Goal: Information Seeking & Learning: Learn about a topic

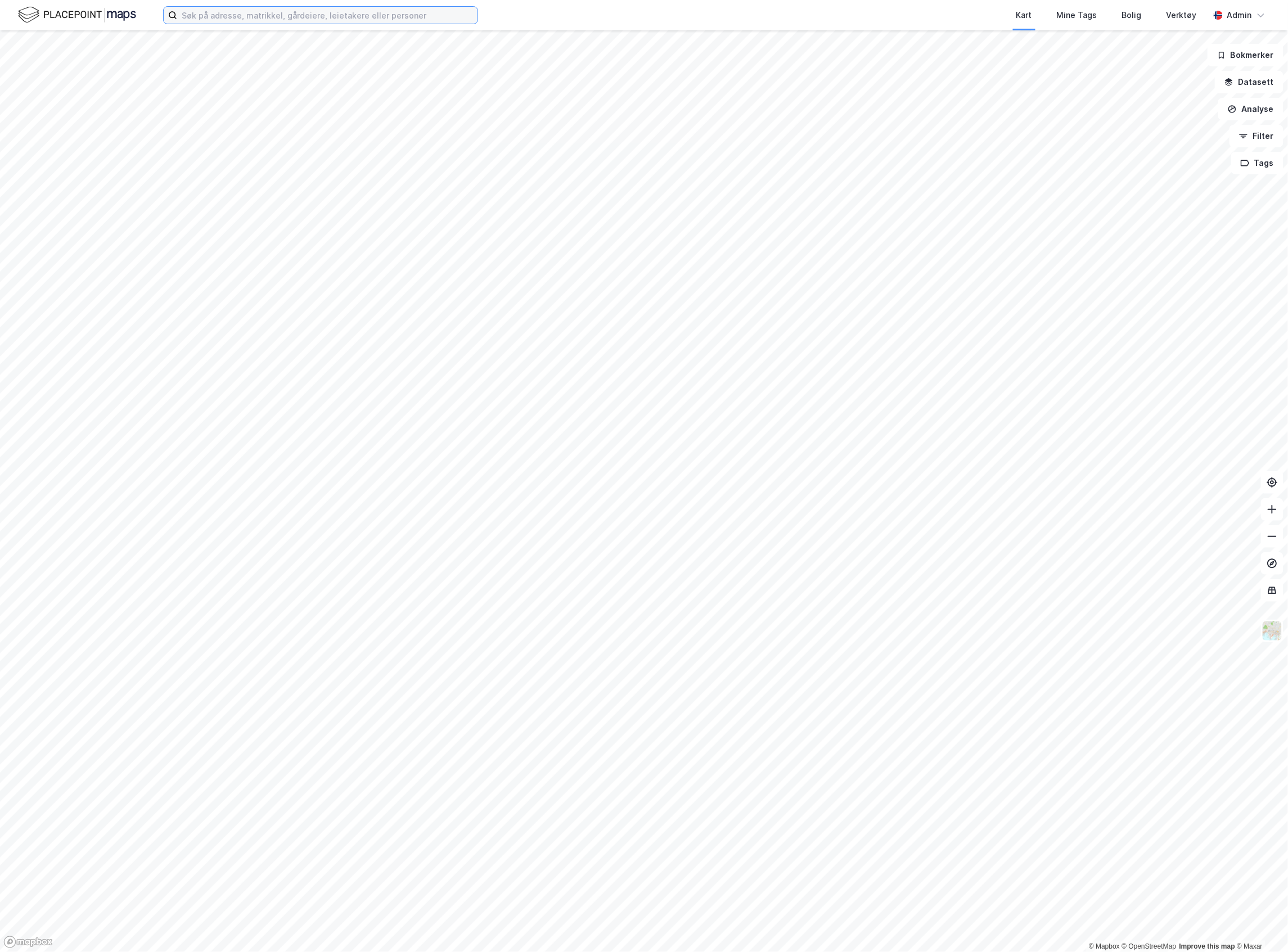
click at [197, 18] on input at bounding box center [327, 14] width 300 height 17
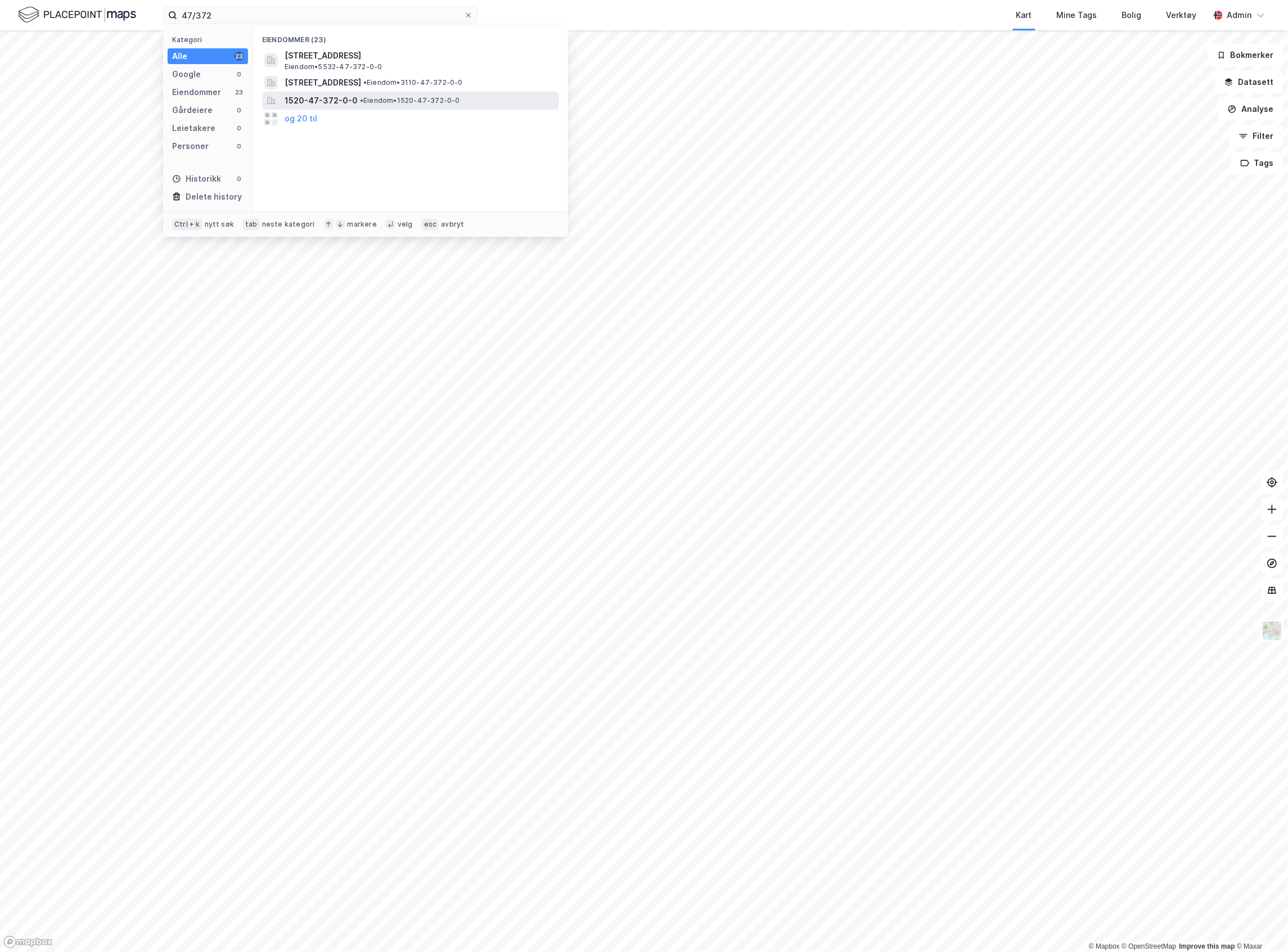
click at [342, 104] on span "1520-47-372-0-0" at bounding box center [320, 100] width 73 height 14
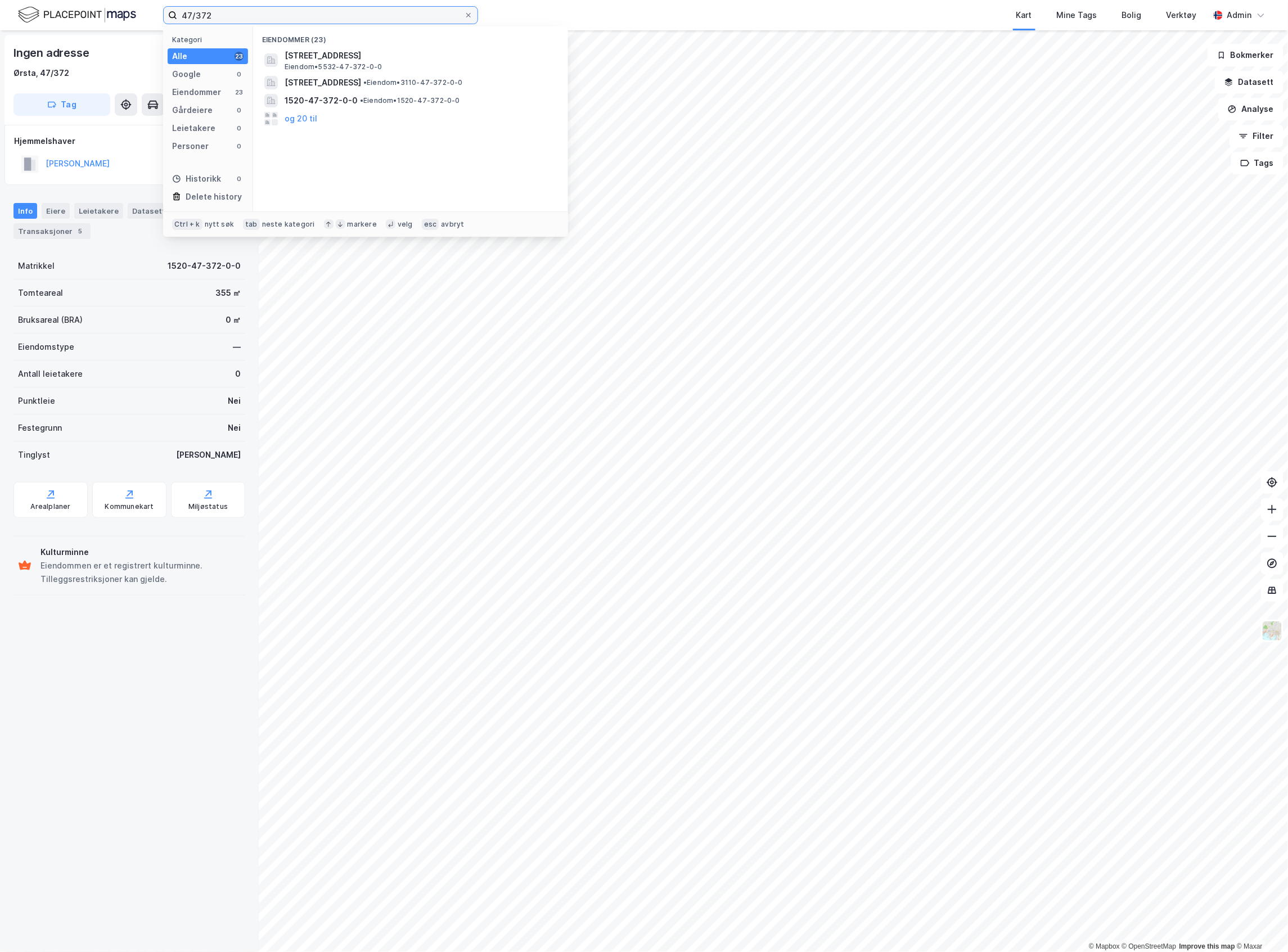
click at [246, 14] on input "47/372" at bounding box center [320, 14] width 287 height 17
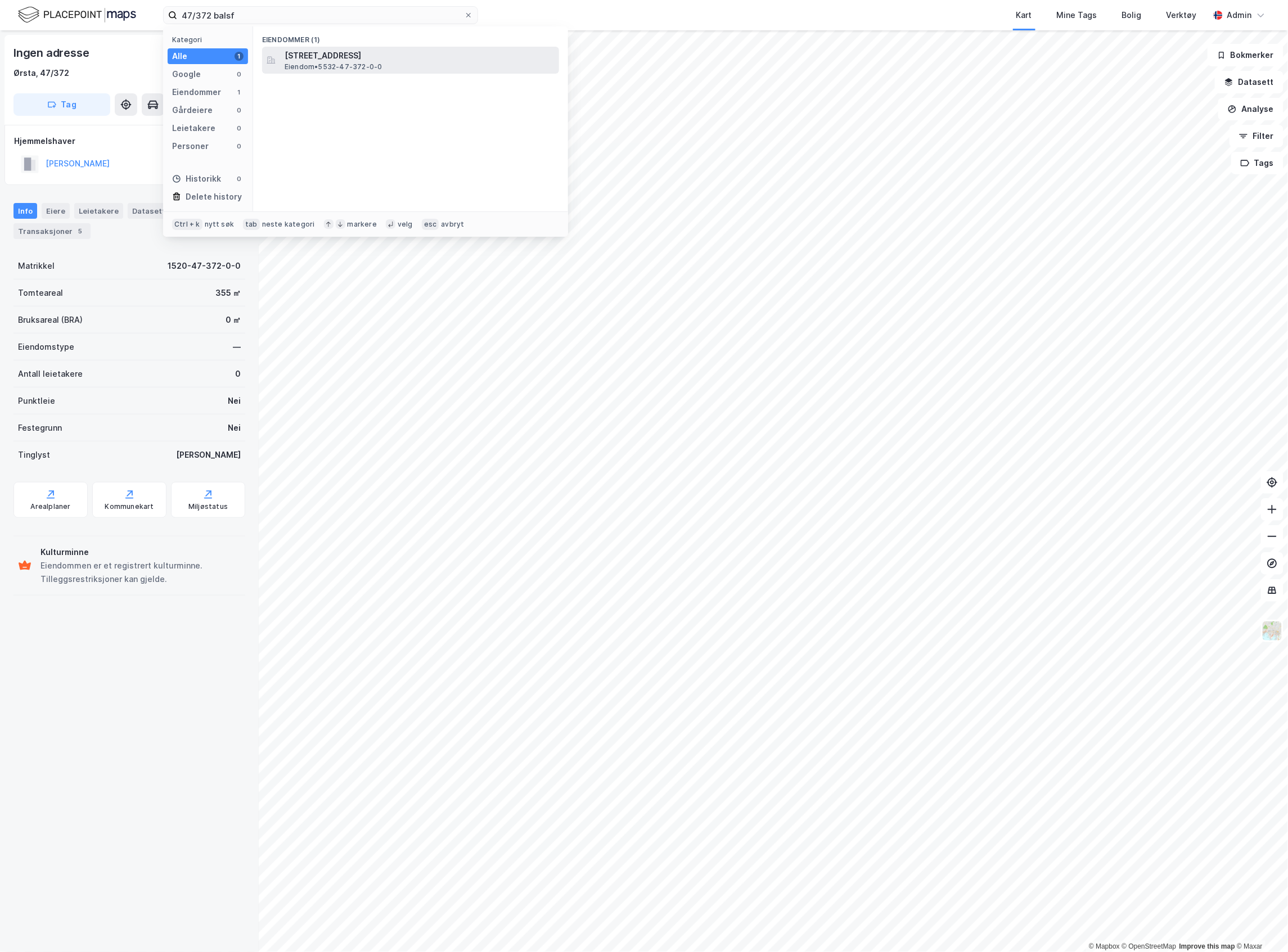
click at [368, 59] on span "[STREET_ADDRESS]" at bounding box center [419, 55] width 270 height 14
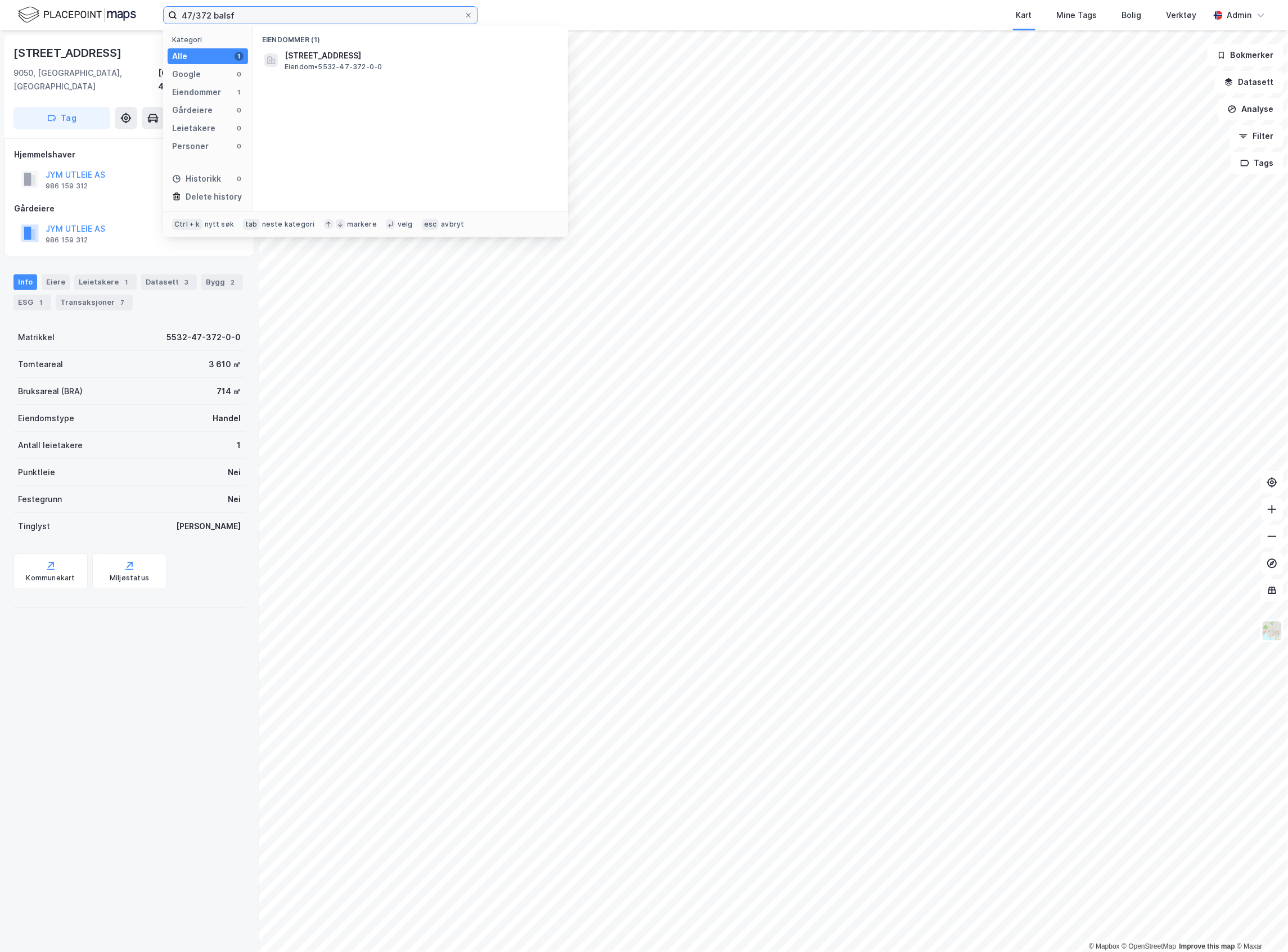
drag, startPoint x: 244, startPoint y: 11, endPoint x: 63, endPoint y: -12, distance: 182.5
click at [63, 0] on html "47/372 balsf Kategori Alle 1 Google 0 Eiendommer 1 Gårdeiere 0 Leietakere 0 Per…" at bounding box center [644, 476] width 1288 height 952
paste input "Minkveien 2"
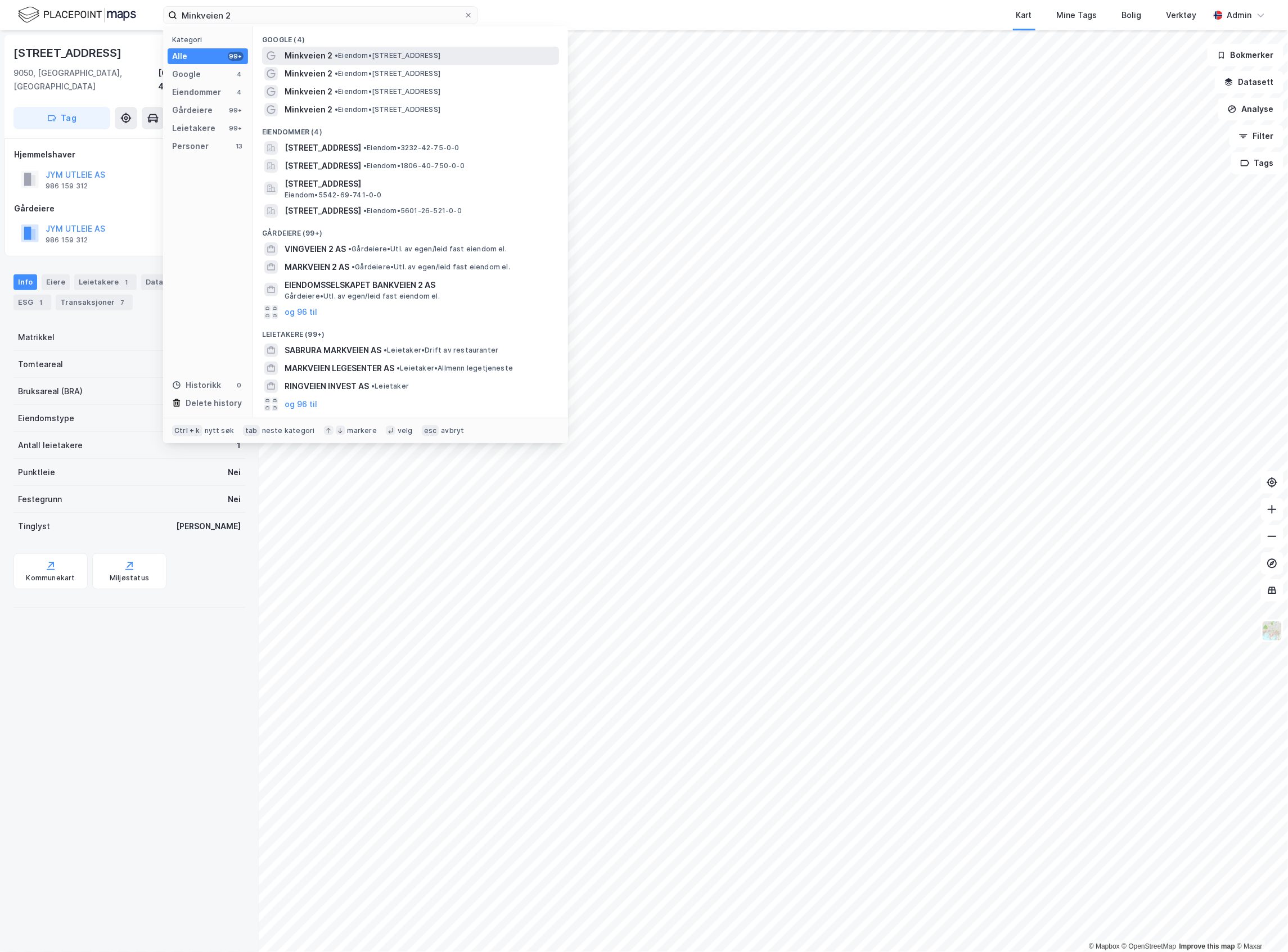
click at [308, 58] on span "Minkveien 2" at bounding box center [308, 55] width 48 height 14
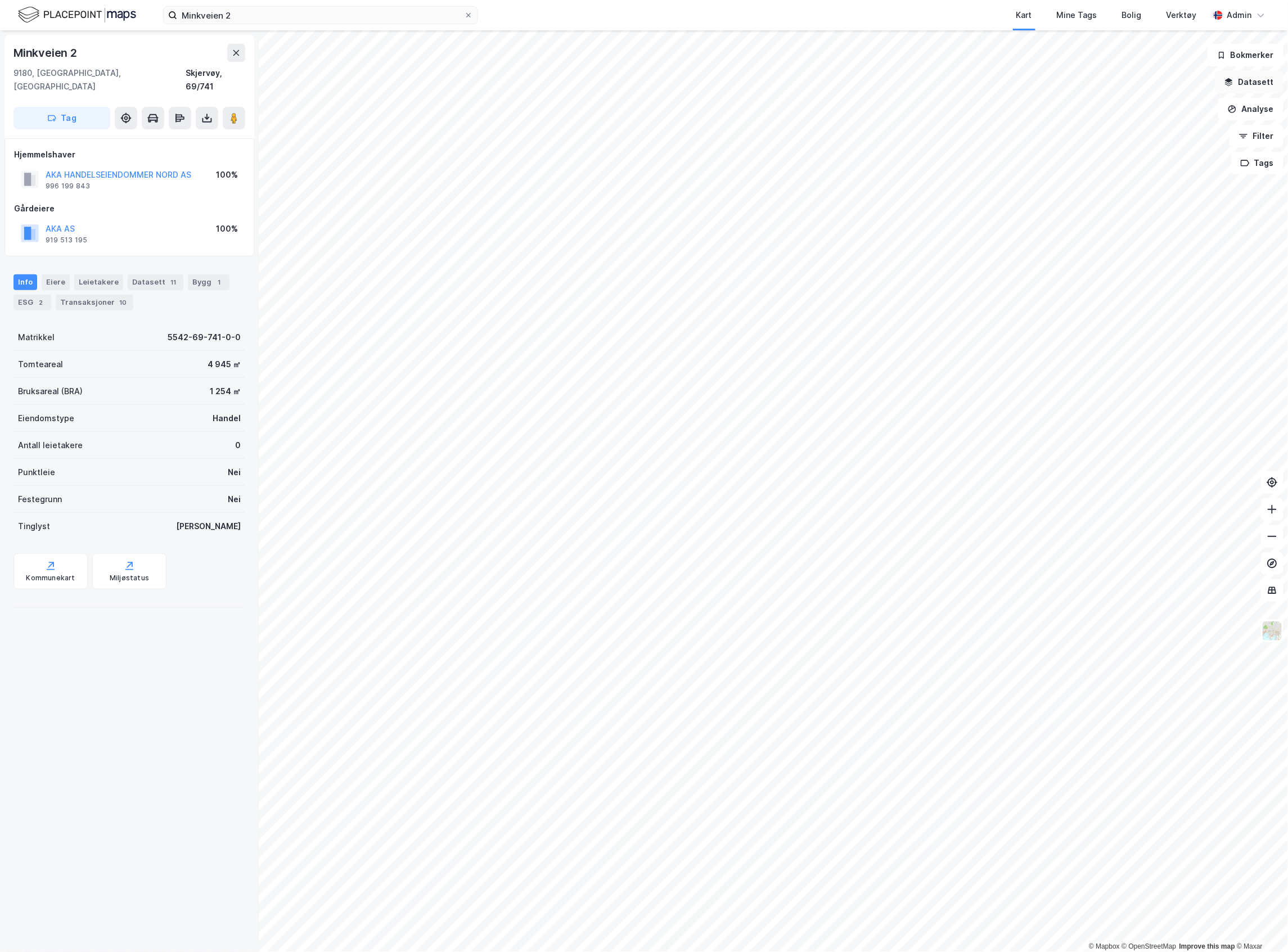
click at [1252, 77] on button "Datasett" at bounding box center [1250, 82] width 69 height 22
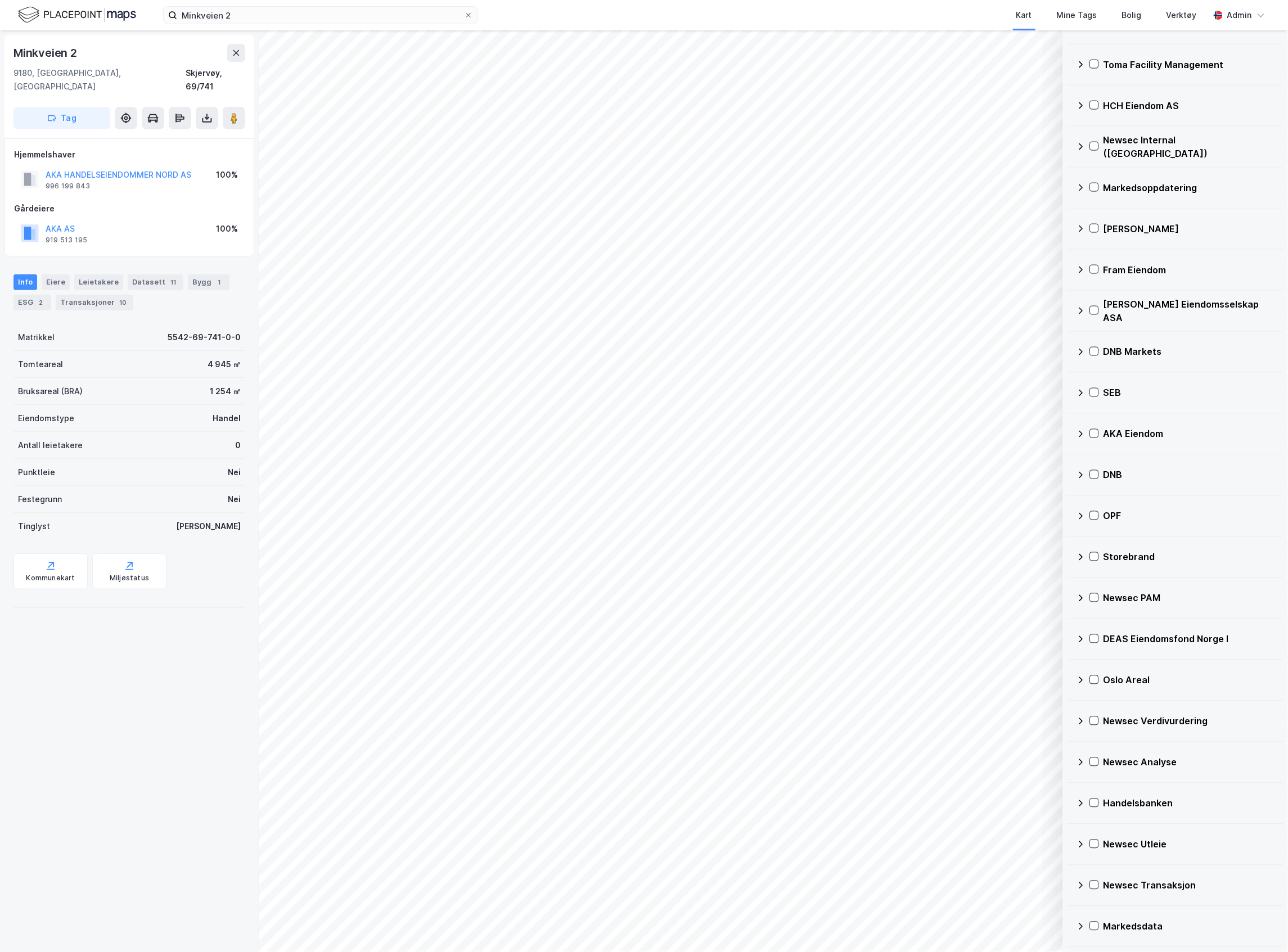
scroll to position [2605, 0]
click at [1092, 724] on icon at bounding box center [1095, 721] width 8 height 8
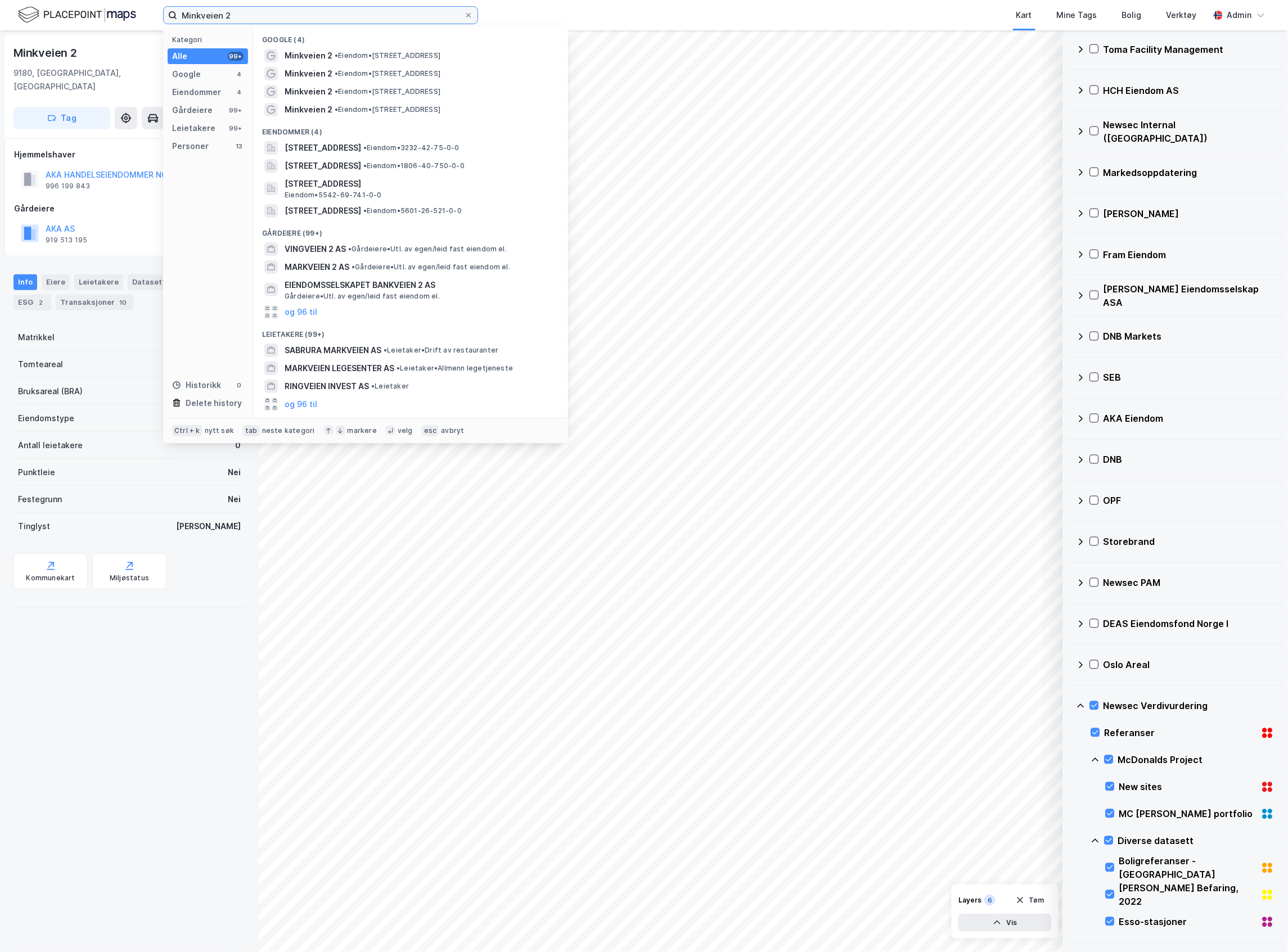
click at [242, 12] on input "Minkveien 2" at bounding box center [320, 14] width 287 height 17
drag, startPoint x: 244, startPoint y: 14, endPoint x: 84, endPoint y: 5, distance: 160.3
click at [84, 5] on div "Minkveien 2 Kategori Alle 99+ Google 4 Eiendommer 4 Gårdeiere 99+ Leietakere 99…" at bounding box center [644, 15] width 1288 height 30
paste input "[STREET_ADDRESS]"
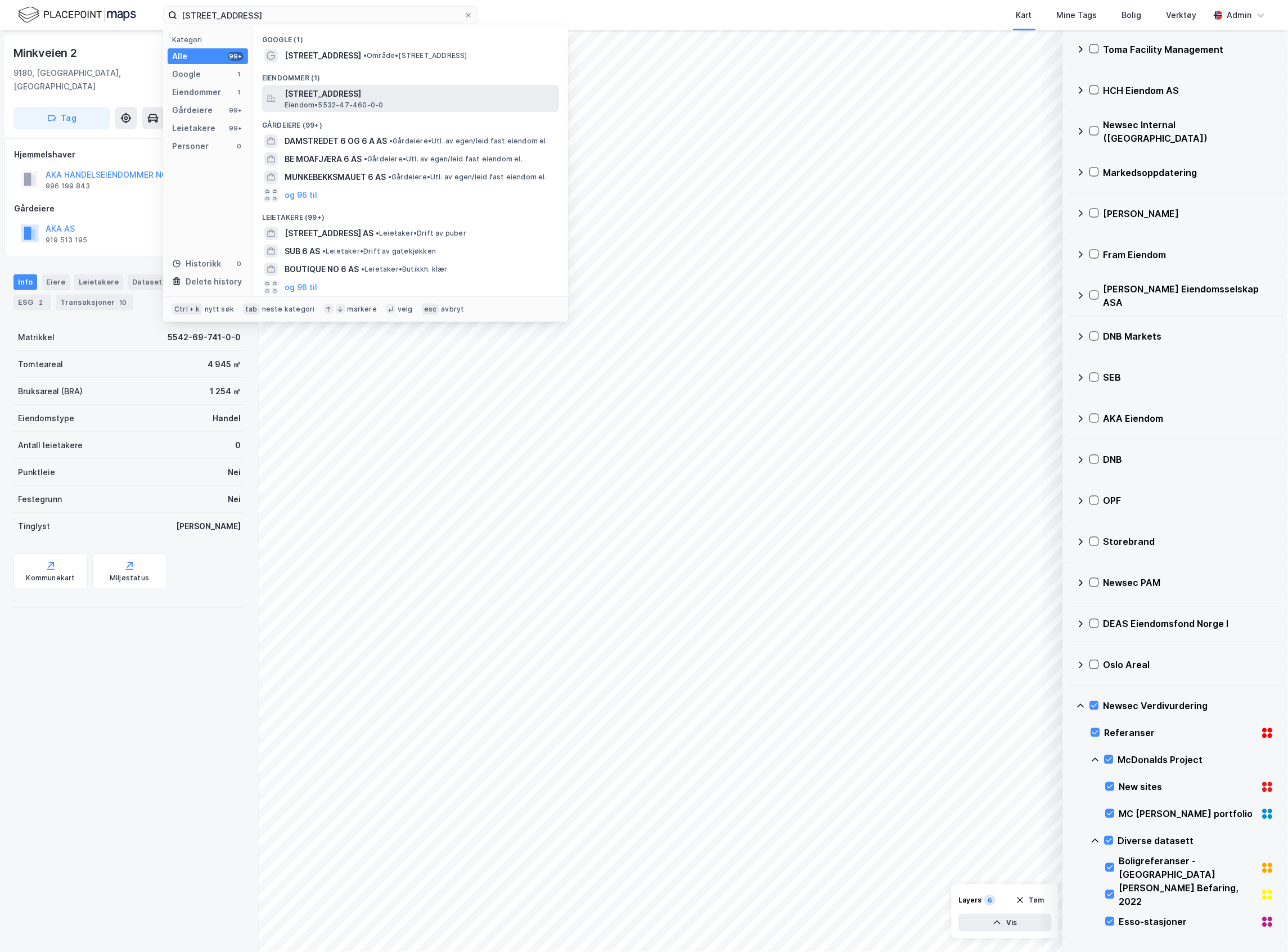
click at [308, 94] on span "[STREET_ADDRESS]" at bounding box center [419, 94] width 270 height 14
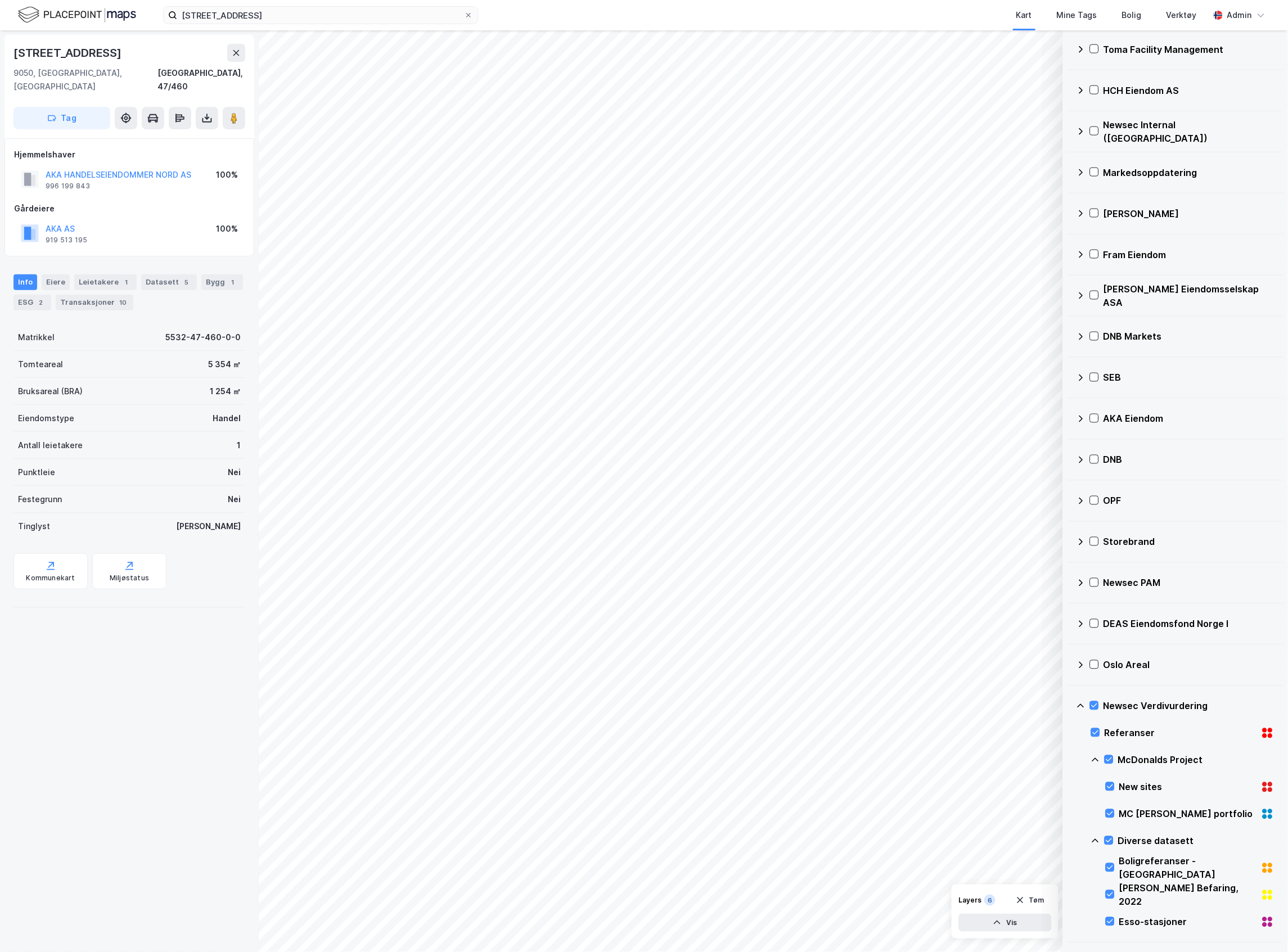
click at [392, 1] on div "[STREET_ADDRESS] Kart Mine Tags Bolig Verktøy Admin" at bounding box center [644, 15] width 1288 height 30
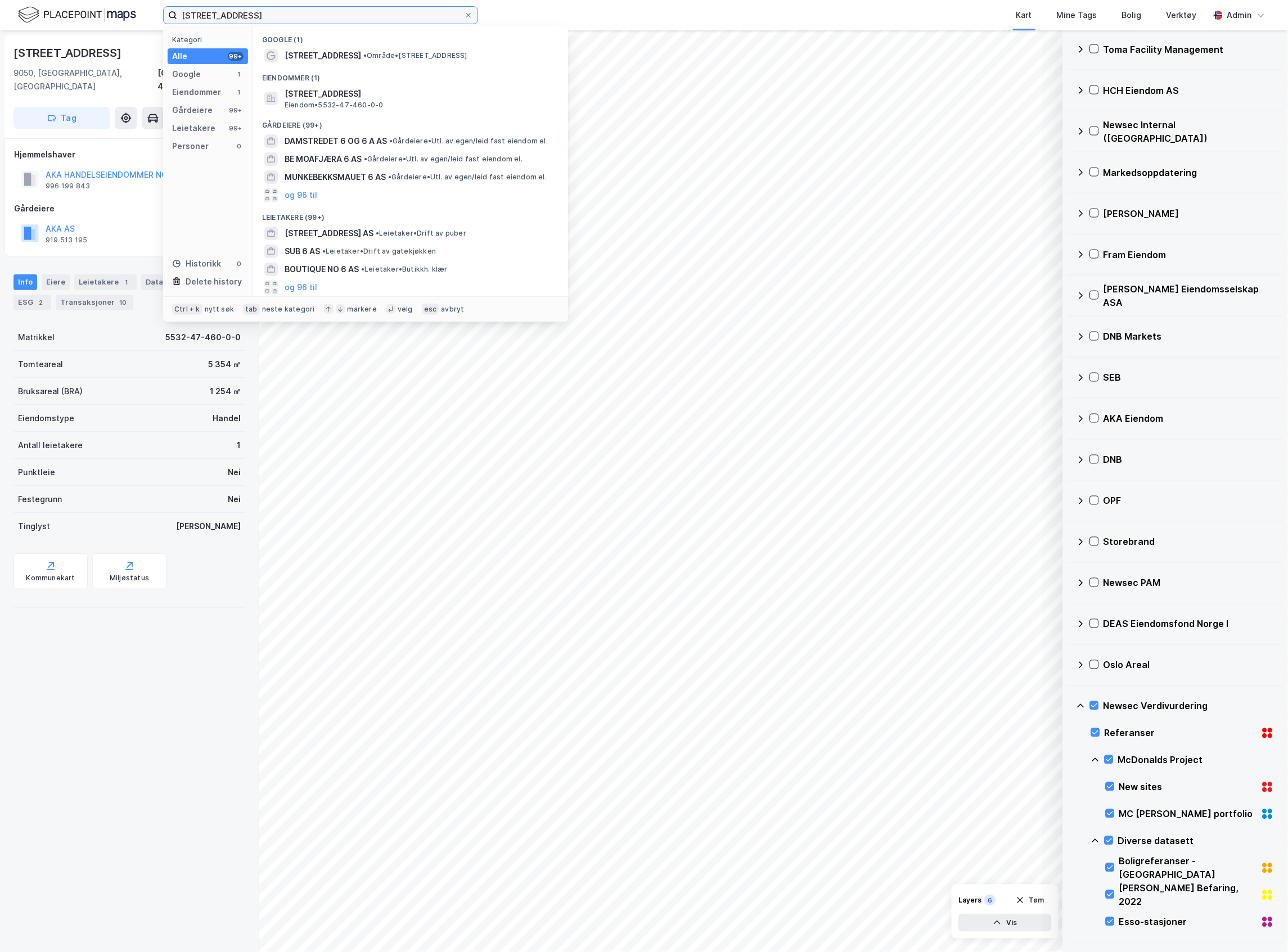
drag, startPoint x: 252, startPoint y: 12, endPoint x: 94, endPoint y: 5, distance: 158.2
click at [94, 5] on div "[STREET_ADDRESS] Kategori Alle 99+ Google 1 Eiendommer 1 Gårdeiere 99+ Leietake…" at bounding box center [644, 15] width 1288 height 30
paste input "Tanavegen 12"
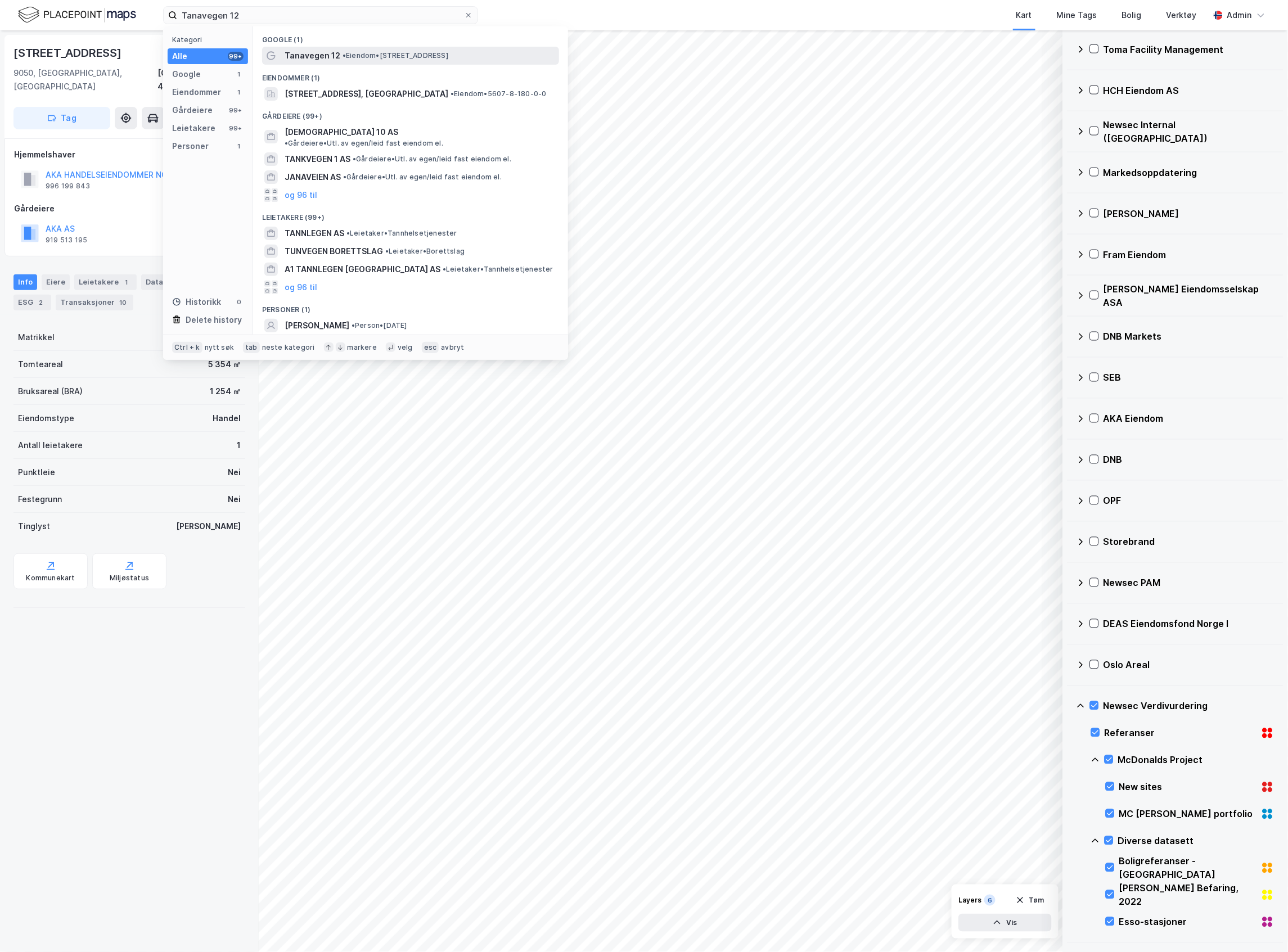
click at [332, 59] on span "Tanavegen 12" at bounding box center [312, 55] width 56 height 14
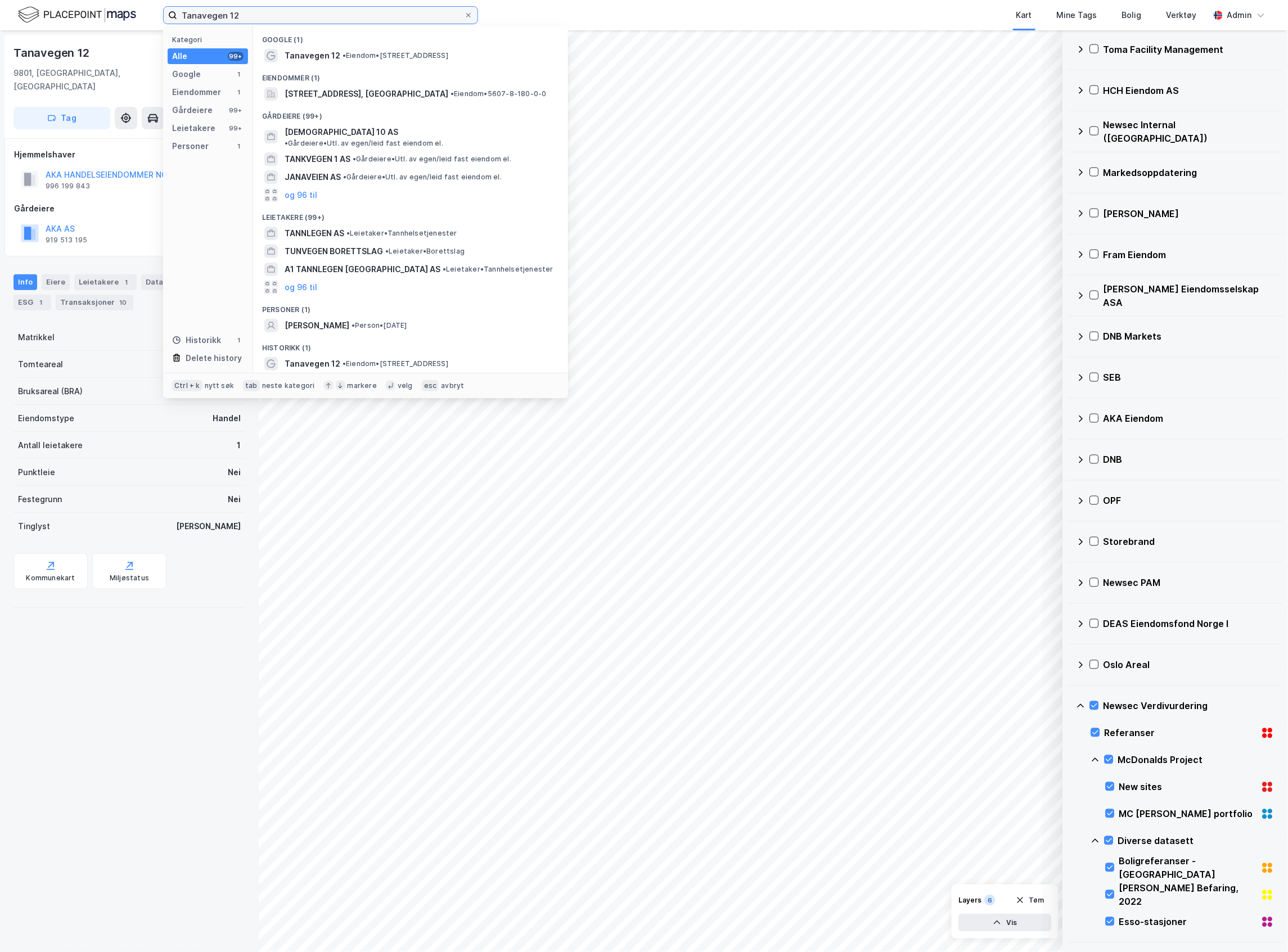
drag, startPoint x: 250, startPoint y: 14, endPoint x: -39, endPoint y: -6, distance: 289.7
click at [0, 0] on html "Tanavegen 12 Kategori Alle 99+ Google 1 Eiendommer 1 Gårdeiere 99+ Leietakere 9…" at bounding box center [644, 476] width 1288 height 952
paste input "Sjøgata 45"
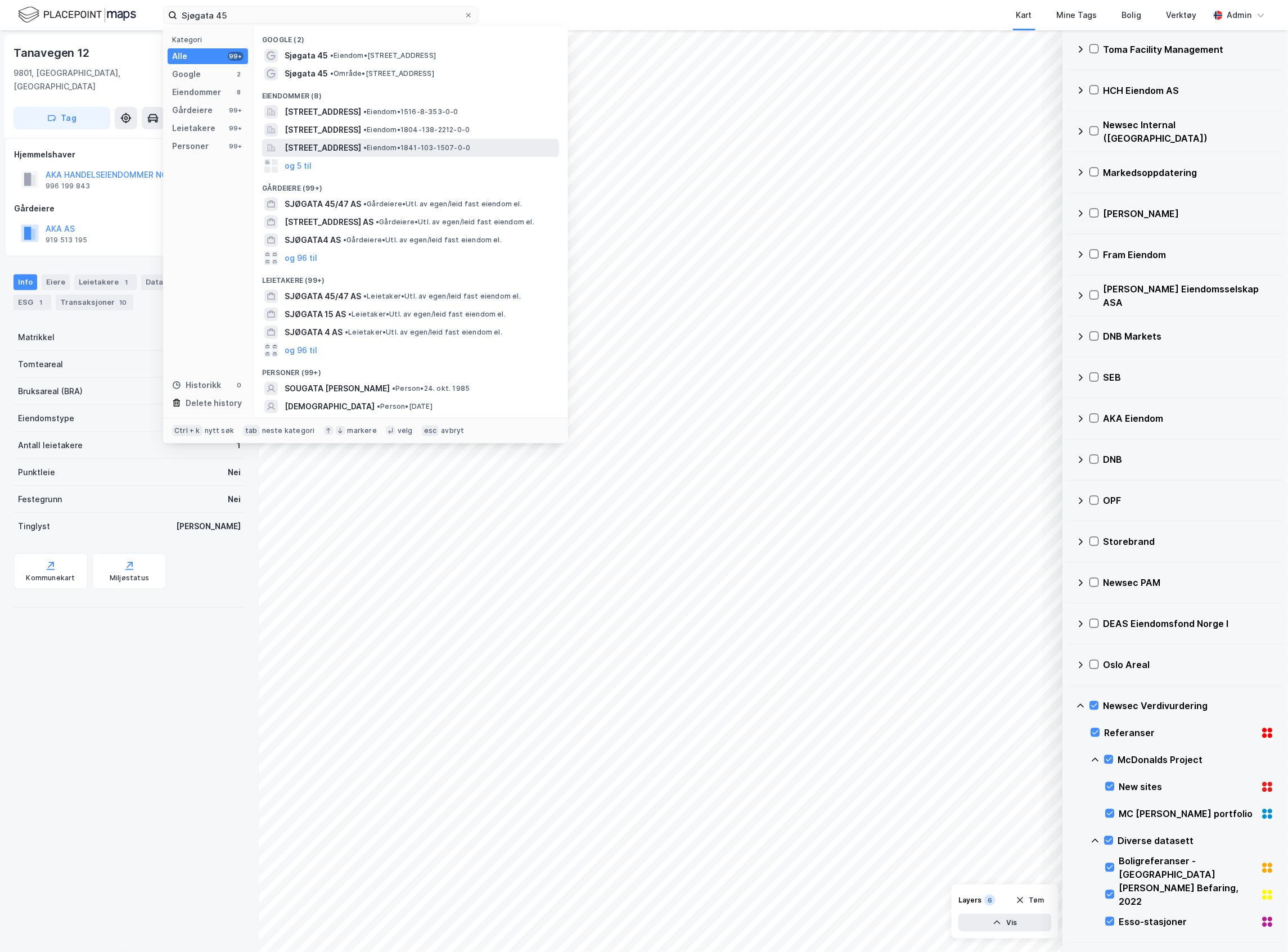
click at [300, 140] on div "[STREET_ADDRESS] • Eiendom • 1841-103-1507-0-0" at bounding box center [410, 147] width 297 height 18
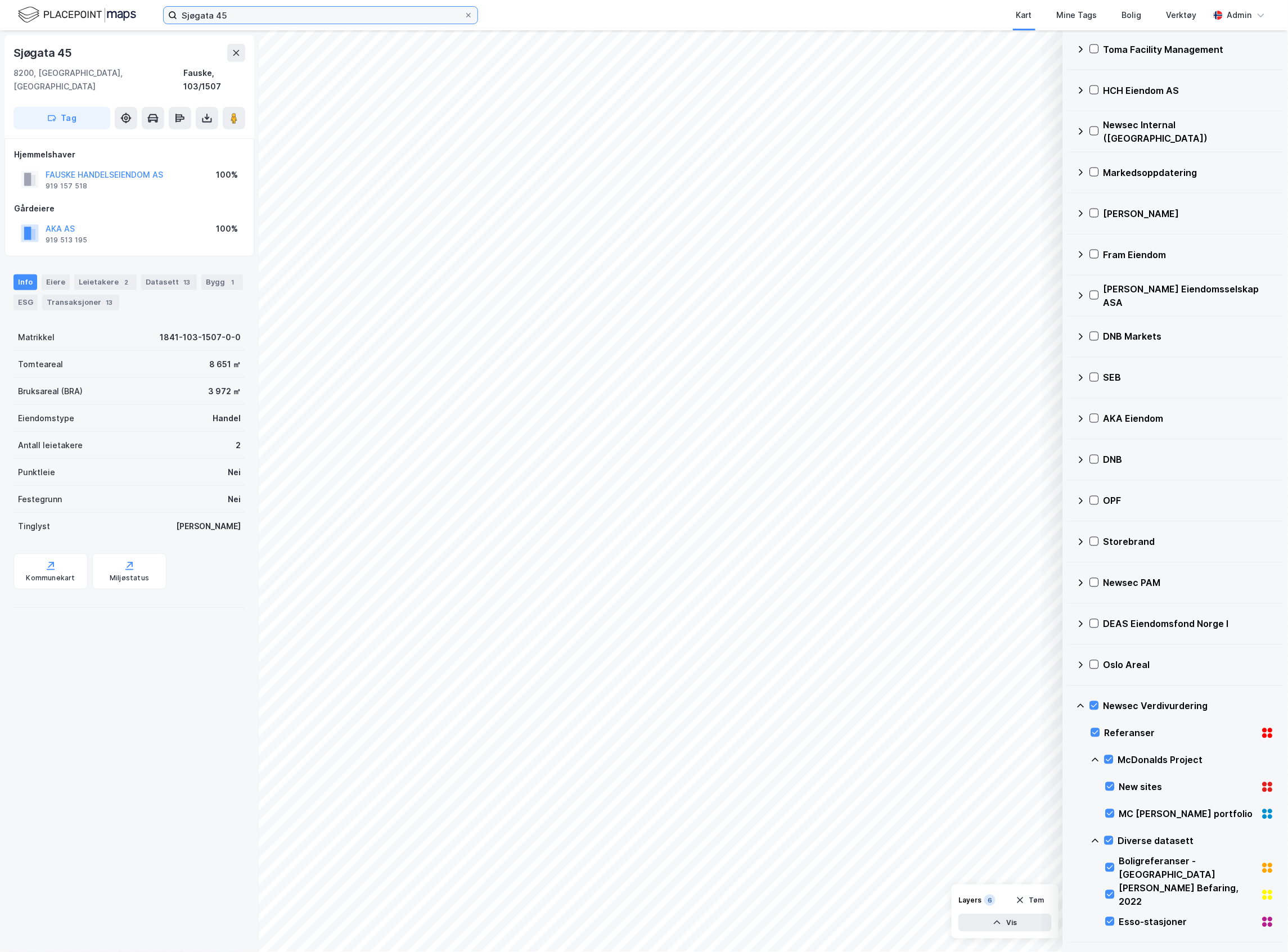
click at [364, 19] on input "Sjøgata 45" at bounding box center [320, 14] width 287 height 17
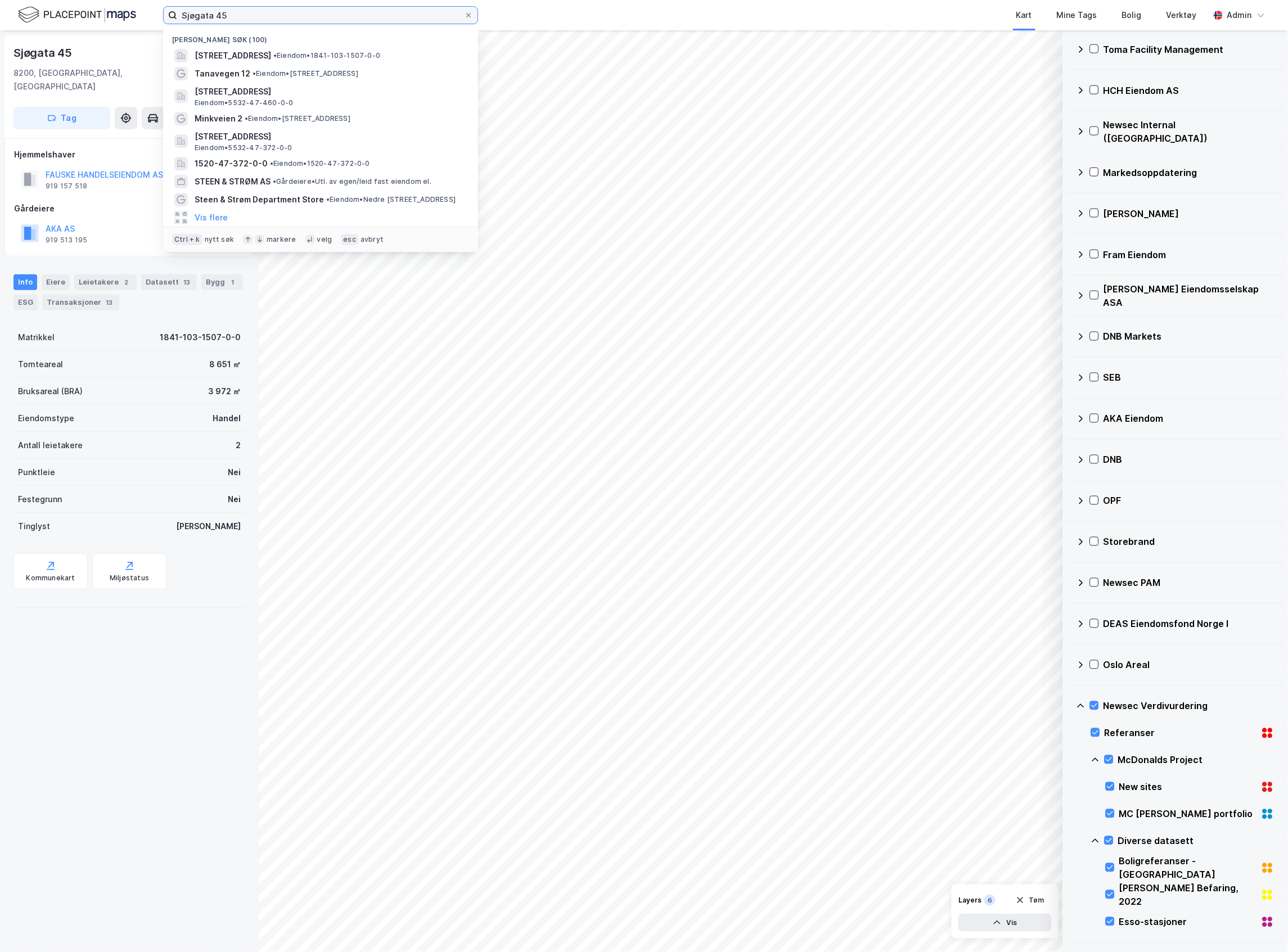
drag, startPoint x: 301, startPoint y: 14, endPoint x: 34, endPoint y: -2, distance: 267.5
click at [34, 0] on html "Sjøgata 45 Nylige søk (100) Sjøgata 45, 8200, FAUSKE, FAUSKE • Eiendom • 1841-1…" at bounding box center [644, 476] width 1288 height 952
paste input "Neptunveien 2"
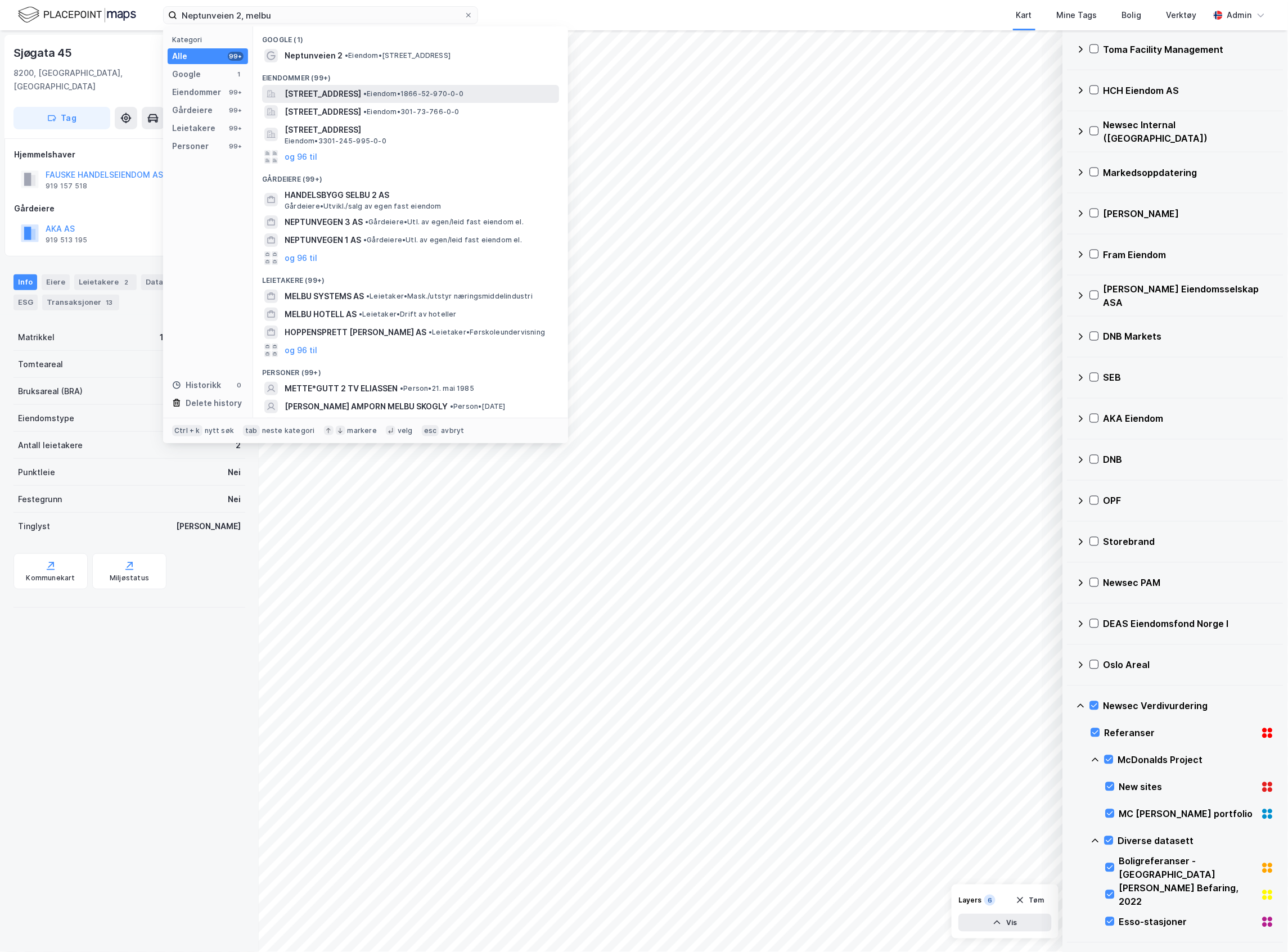
click at [361, 93] on span "[STREET_ADDRESS]" at bounding box center [323, 94] width 77 height 14
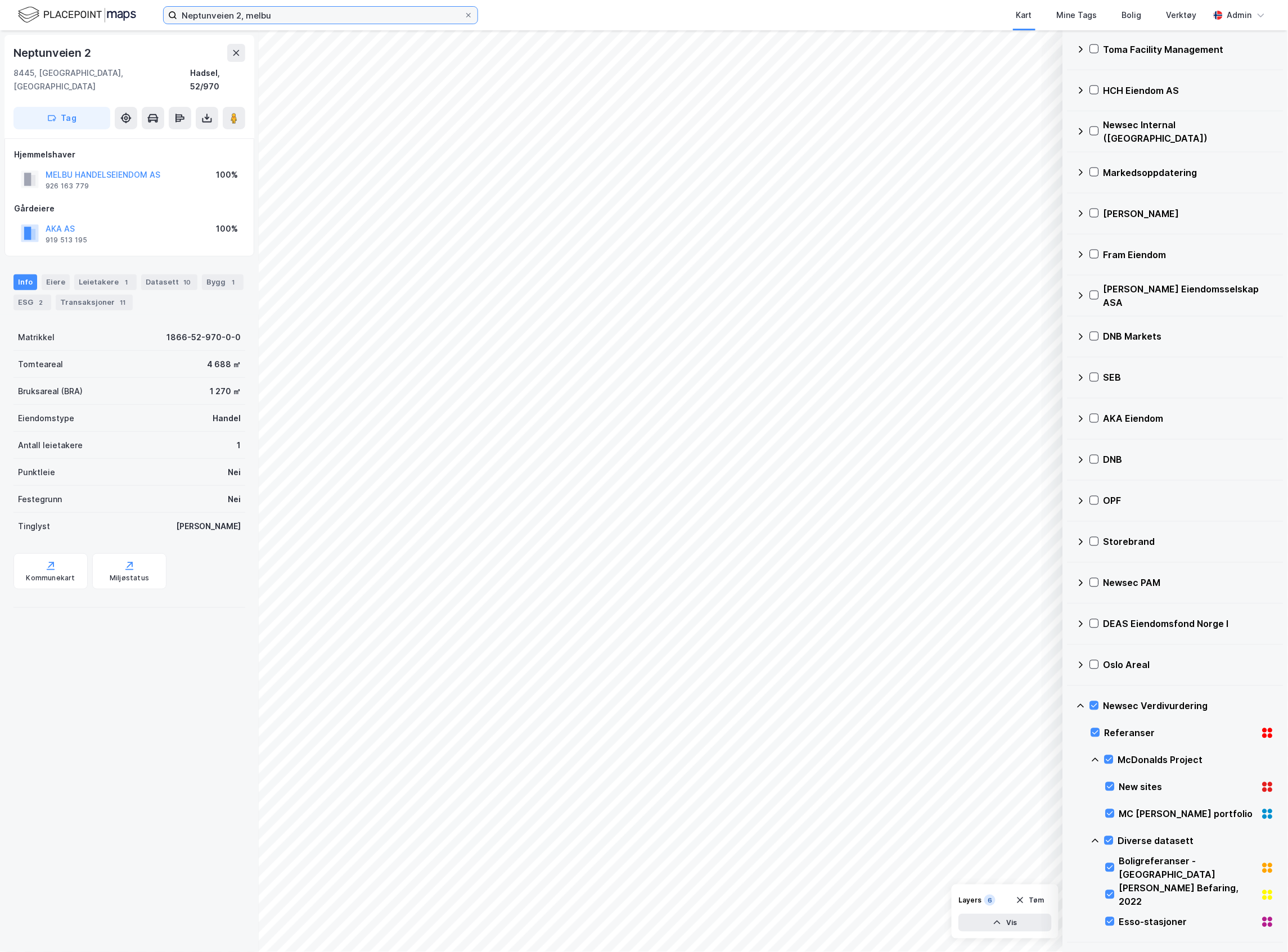
click at [385, 10] on input "Neptunveien 2, melbu" at bounding box center [320, 14] width 287 height 17
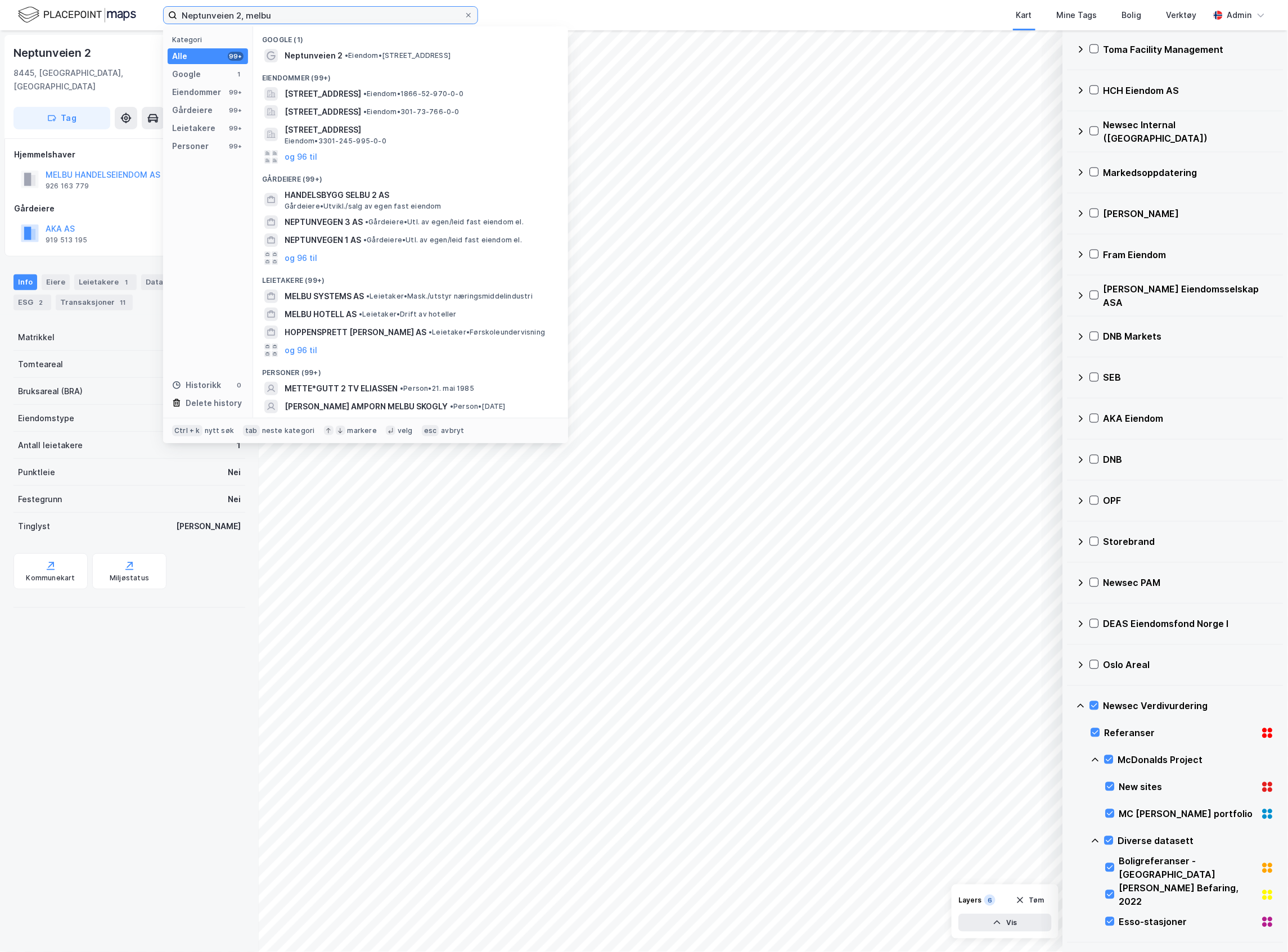
drag, startPoint x: 362, startPoint y: 10, endPoint x: 122, endPoint y: -20, distance: 241.9
click at [122, 0] on html "Neptunveien 2, melbu Kategori Alle 99+ Google 1 Eiendommer 99+ Gårdeiere 99+ Le…" at bounding box center [644, 476] width 1288 height 952
paste input "Sentrumsveien 4 i Nordkjosbotn"
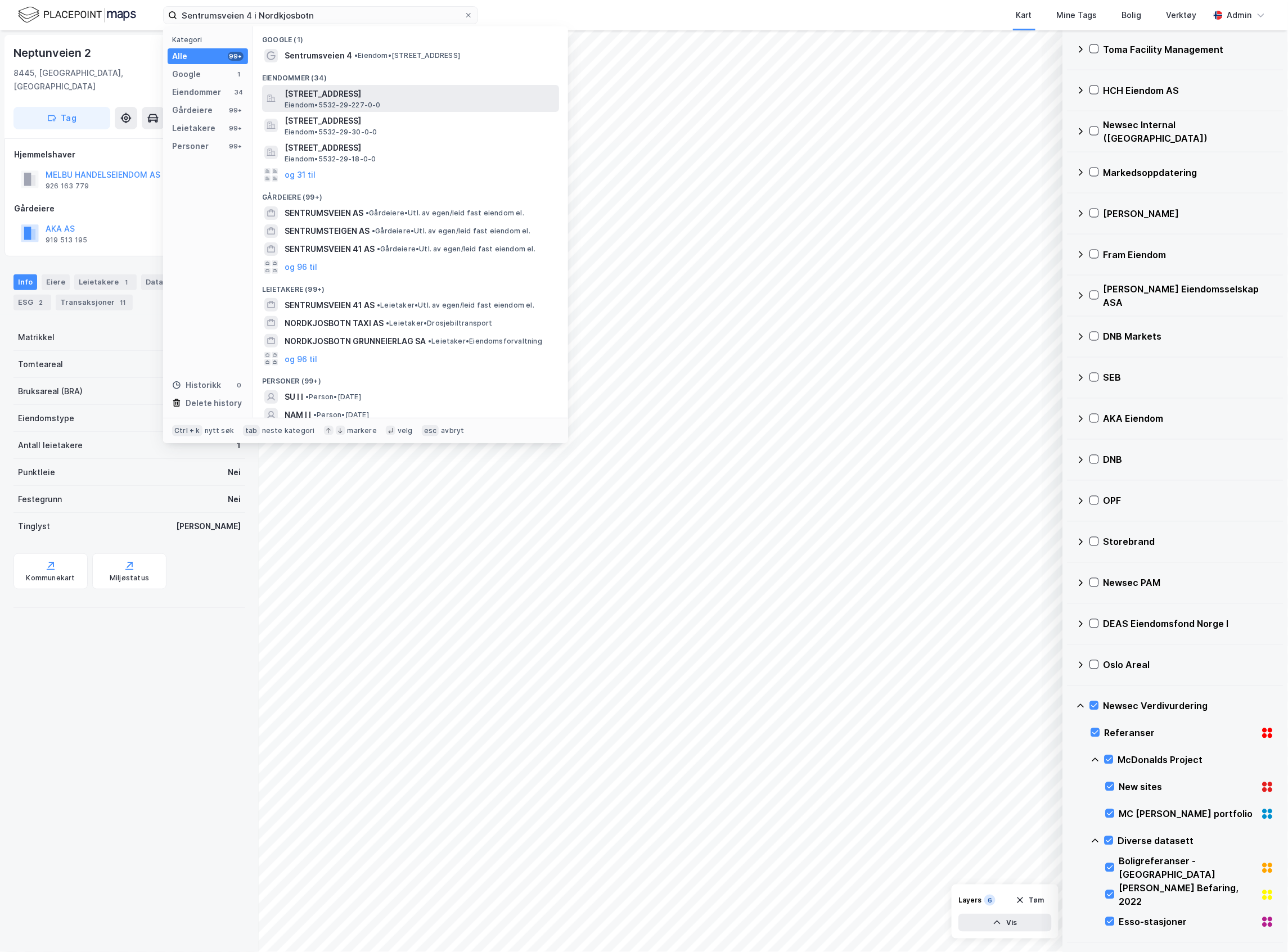
click at [336, 91] on span "[STREET_ADDRESS]" at bounding box center [419, 94] width 270 height 14
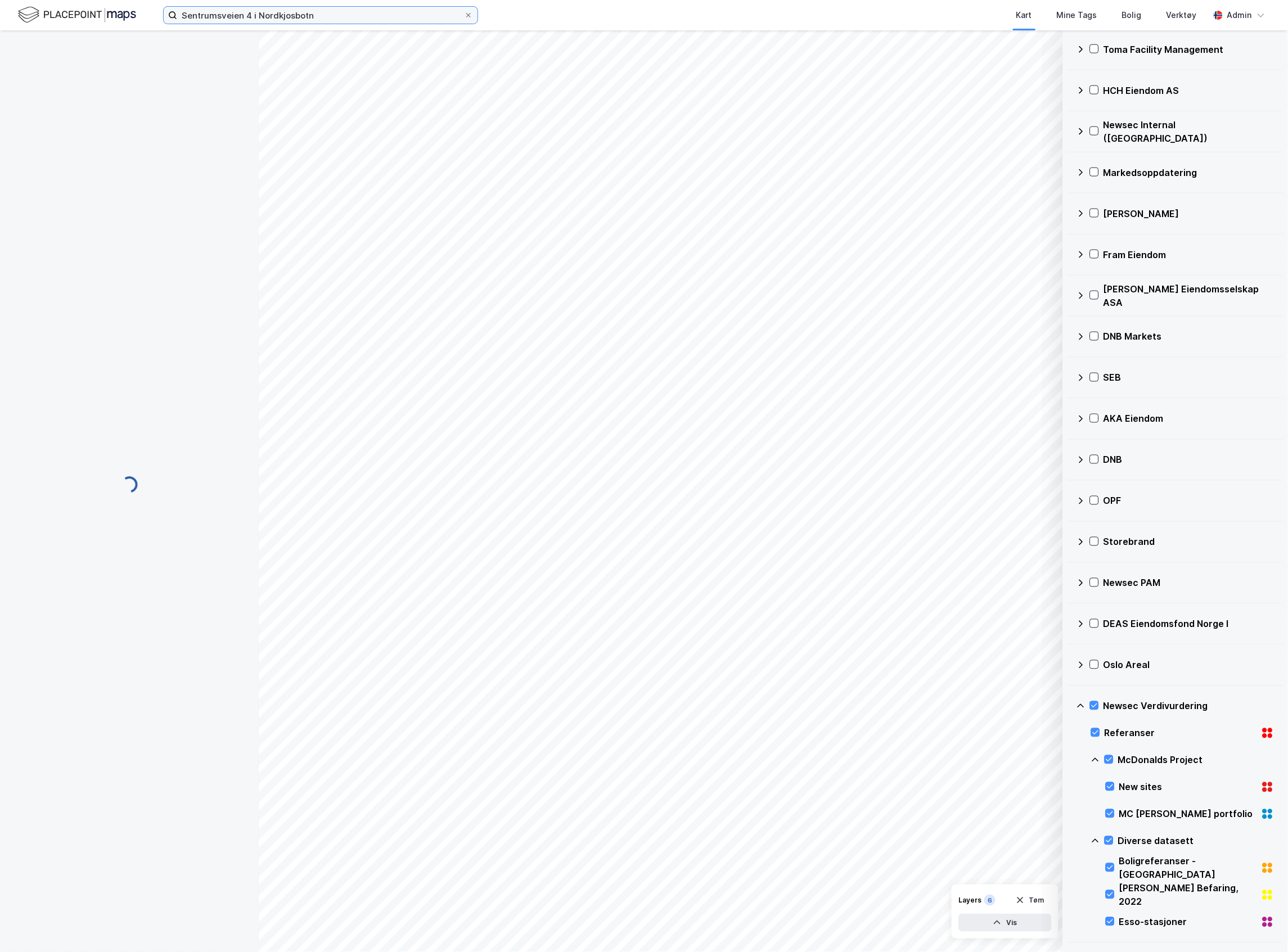
click at [336, 11] on input "Sentrumsveien 4 i Nordkjosbotn" at bounding box center [320, 14] width 287 height 17
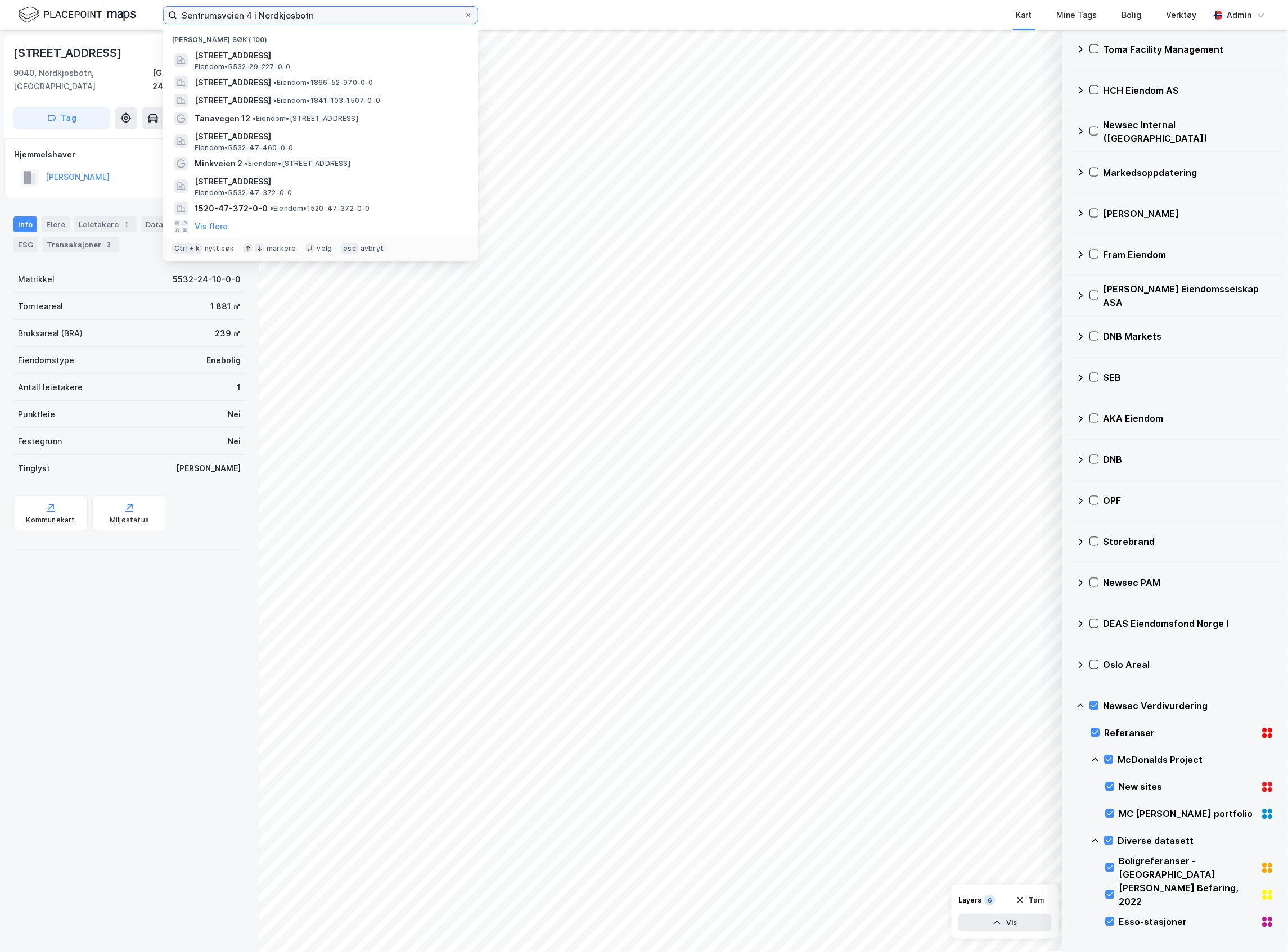
drag, startPoint x: 336, startPoint y: 11, endPoint x: -98, endPoint y: -42, distance: 437.2
click at [0, 0] on html "Sentrumsveien 4 i Nordkjosbotn Nylige søk (100) [STREET_ADDRESS], [GEOGRAPHIC_D…" at bounding box center [644, 476] width 1288 height 952
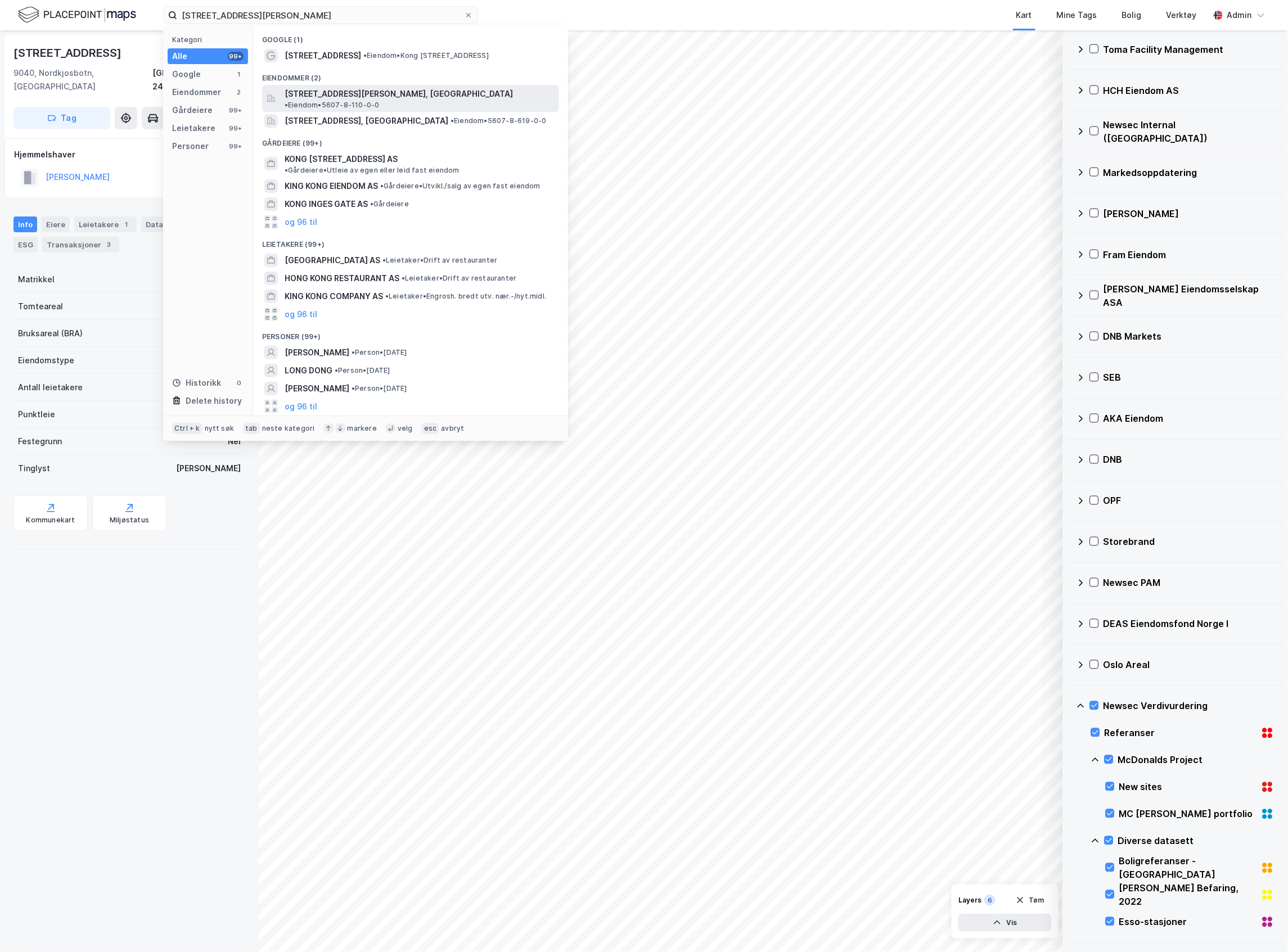
click at [329, 89] on span "[STREET_ADDRESS][PERSON_NAME], [GEOGRAPHIC_DATA]" at bounding box center [398, 94] width 228 height 14
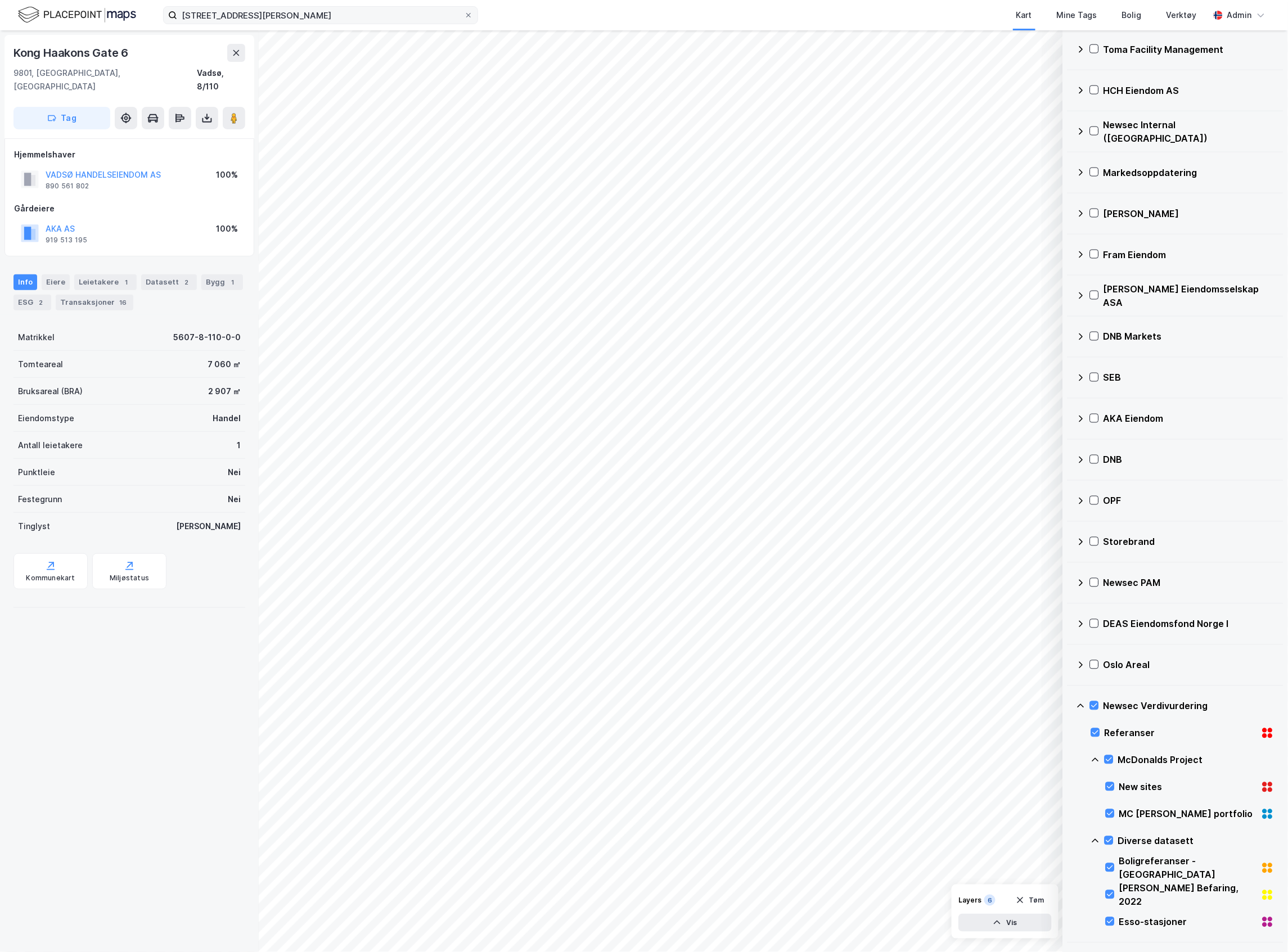
click at [339, 6] on label "[STREET_ADDRESS][PERSON_NAME]" at bounding box center [320, 15] width 315 height 18
click at [339, 6] on input "[STREET_ADDRESS][PERSON_NAME]" at bounding box center [320, 14] width 287 height 17
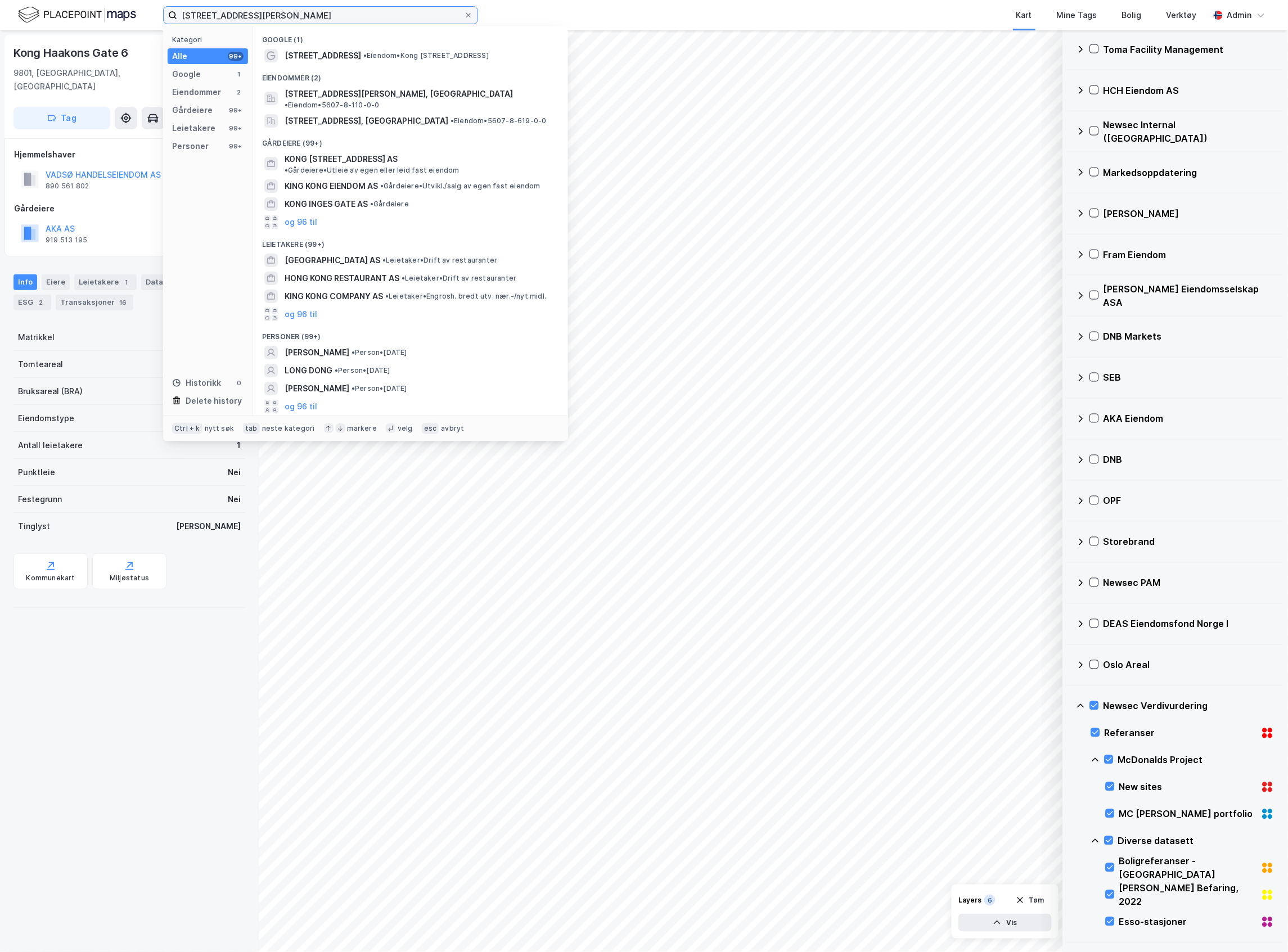
drag, startPoint x: 320, startPoint y: 14, endPoint x: -145, endPoint y: -26, distance: 466.7
click at [0, 0] on html "[STREET_ADDRESS] Kategori Alle 99+ Google 1 Eiendommer 2 Gårdeiere 99+ Leietake…" at bounding box center [644, 476] width 1288 height 952
paste input "[STREET_ADDRESS]"
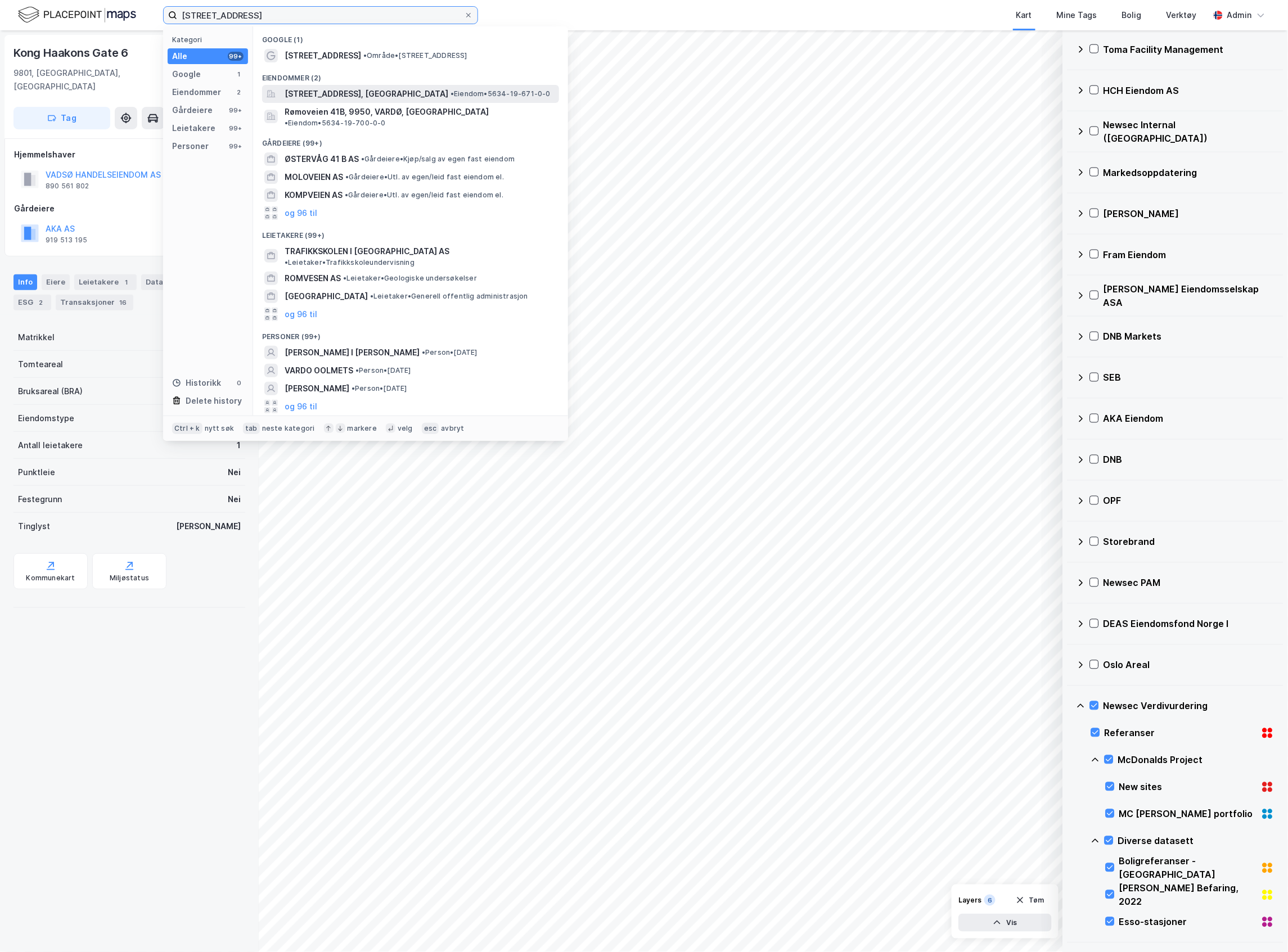
type input "[STREET_ADDRESS]"
click at [313, 90] on span "[STREET_ADDRESS], [GEOGRAPHIC_DATA]" at bounding box center [366, 94] width 163 height 14
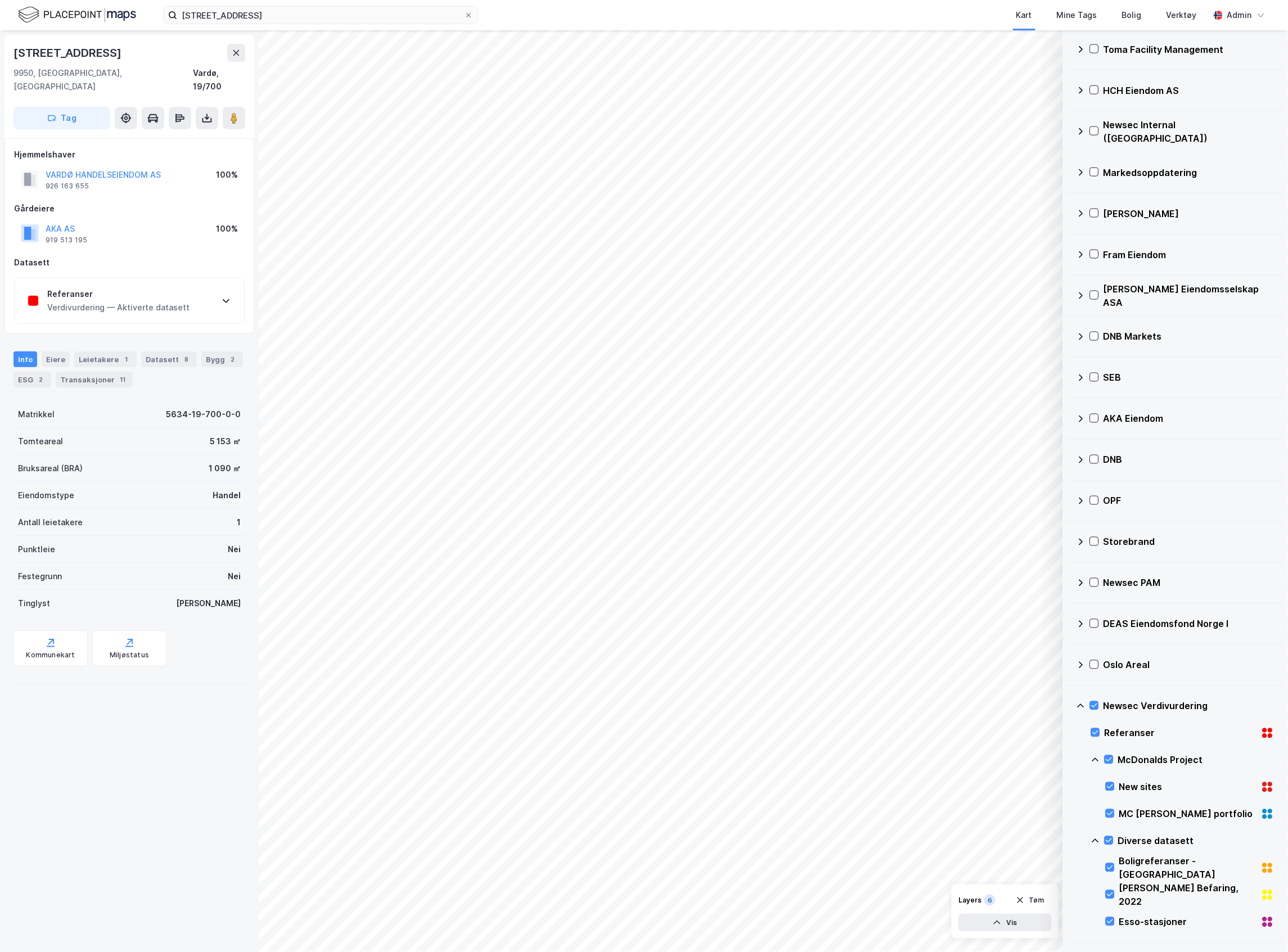
click at [194, 294] on div "Referanser Verdivurdering — Aktiverte datasett" at bounding box center [129, 301] width 230 height 45
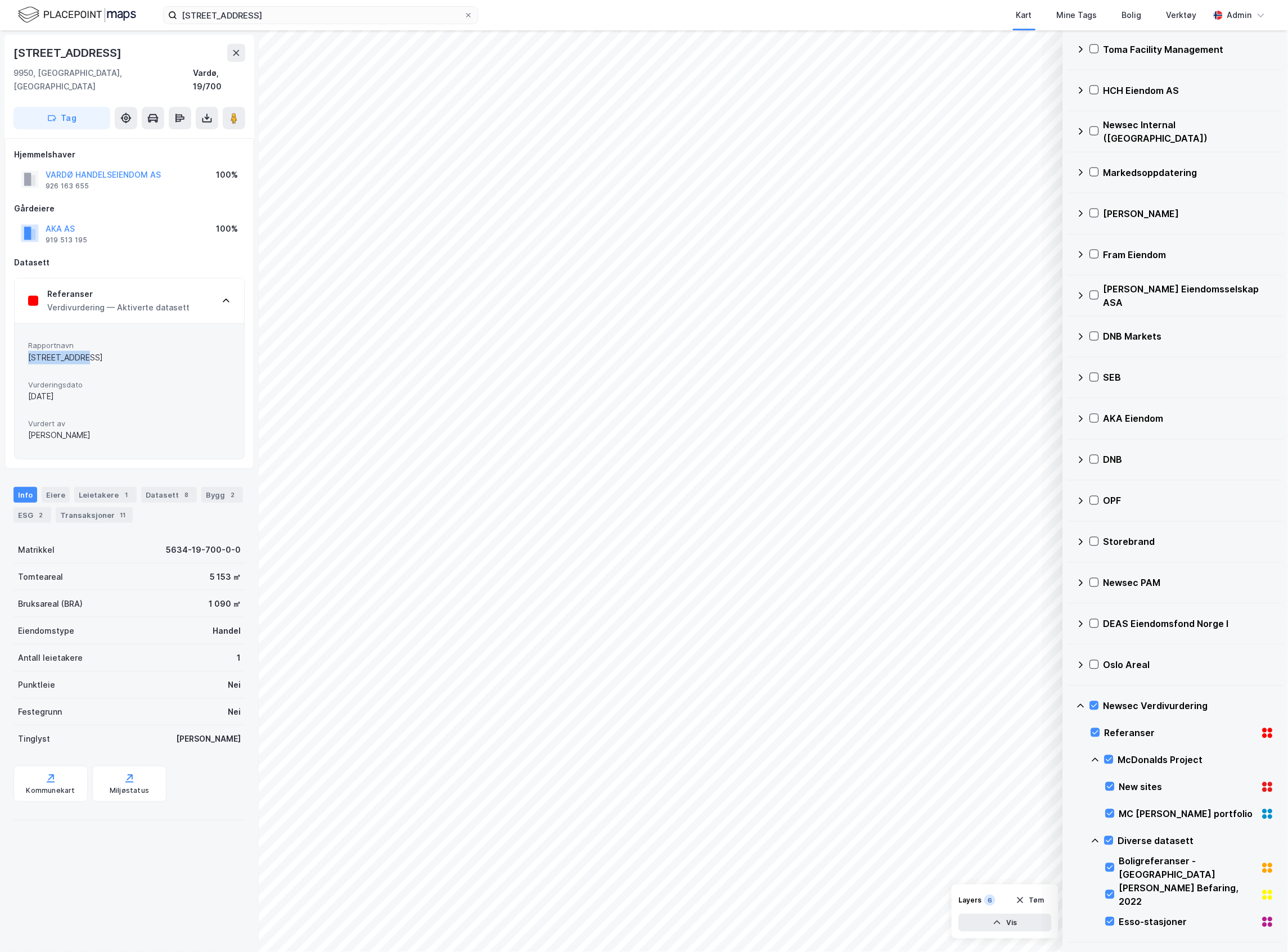
drag, startPoint x: 84, startPoint y: 347, endPoint x: 30, endPoint y: 347, distance: 54.0
click at [30, 351] on div "[STREET_ADDRESS]" at bounding box center [129, 357] width 203 height 14
copy div "[STREET_ADDRESS]"
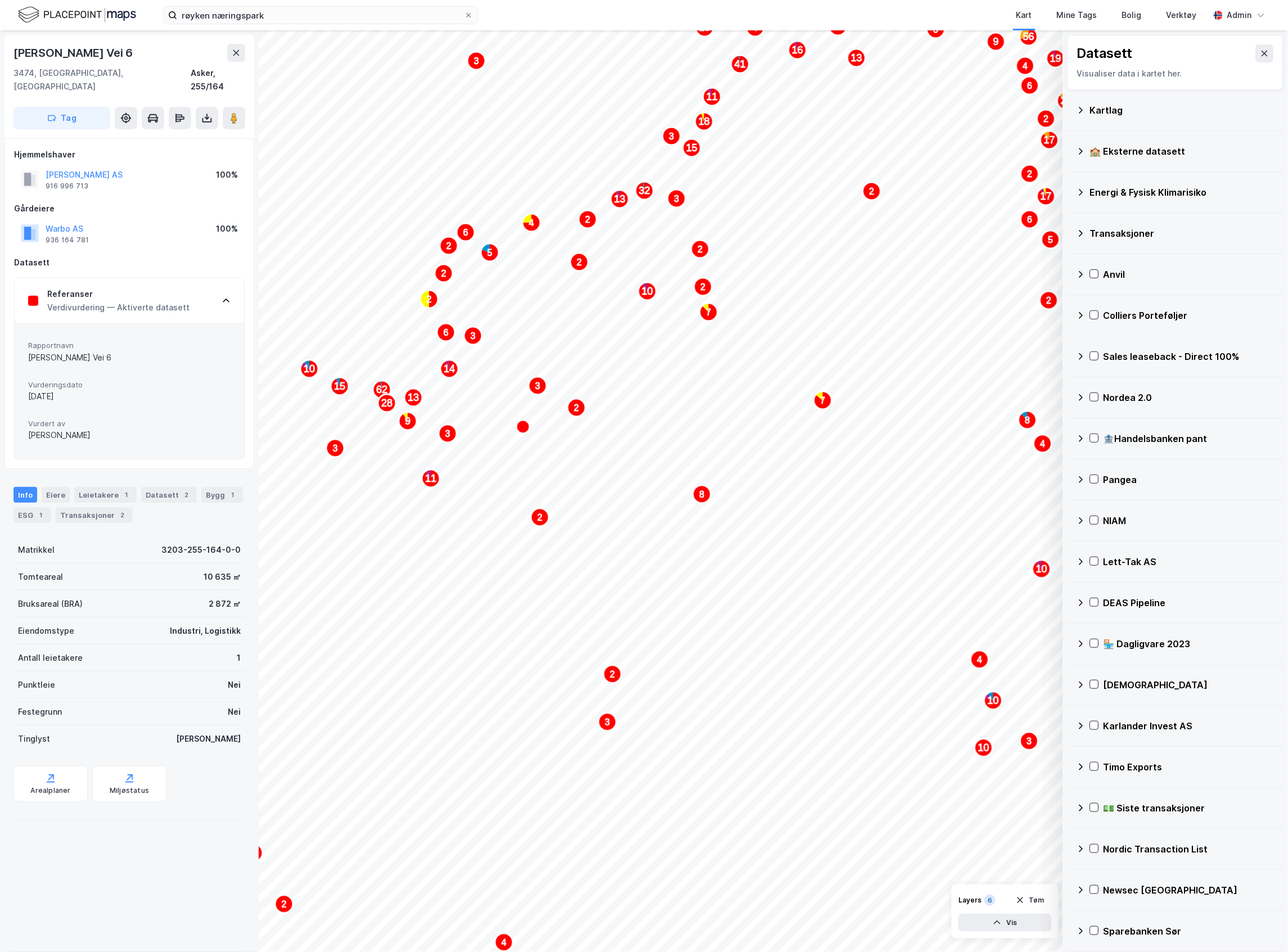
scroll to position [2767, 0]
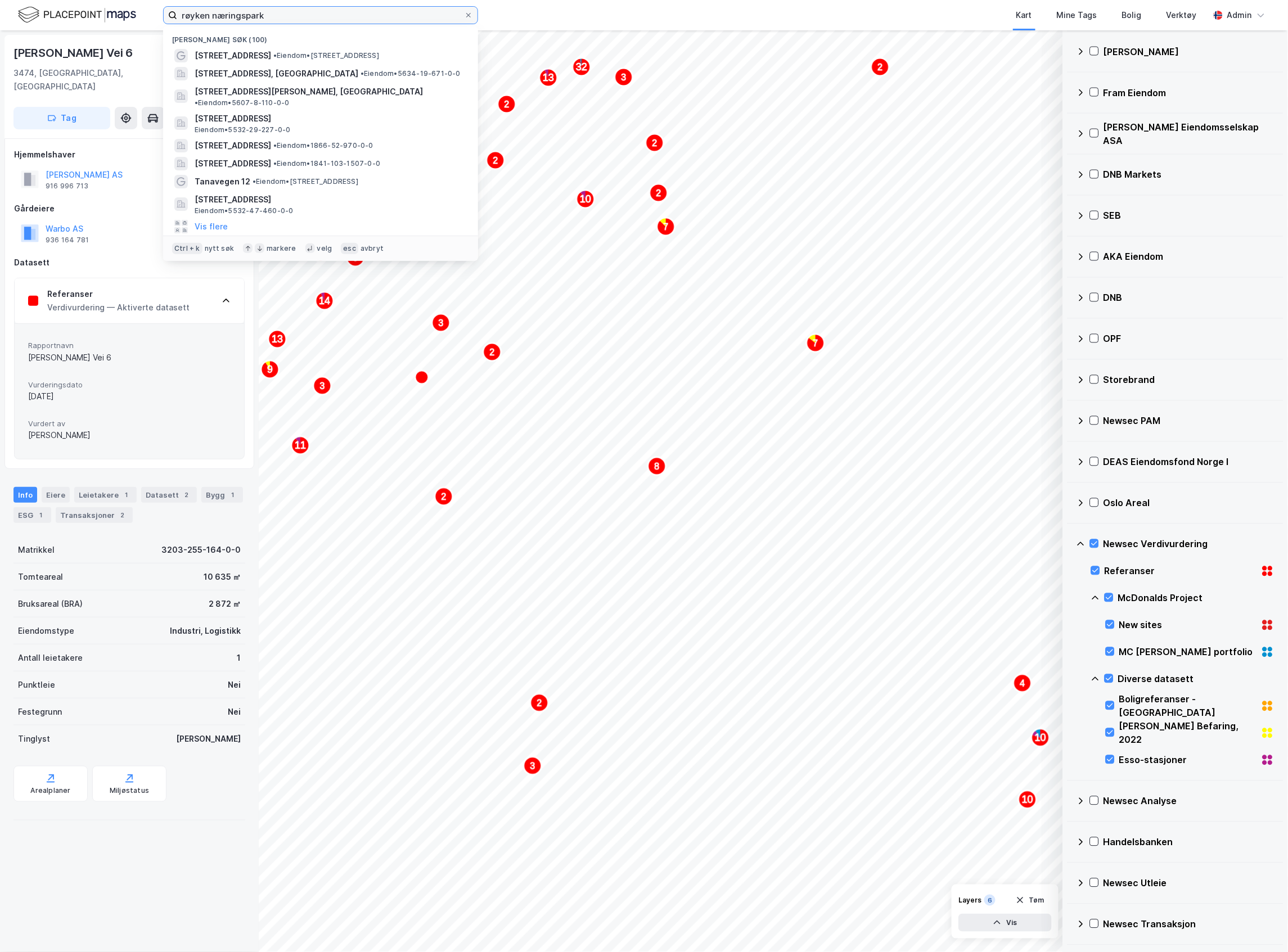
drag, startPoint x: 276, startPoint y: 12, endPoint x: 18, endPoint y: -6, distance: 258.6
click at [18, 0] on html "røyken næringspark Nylige søk (100) Grenseveien 99 • Eiendom • Grenseveien 99, …" at bounding box center [644, 476] width 1288 height 952
paste input "Philip Pedersens Vei 9"
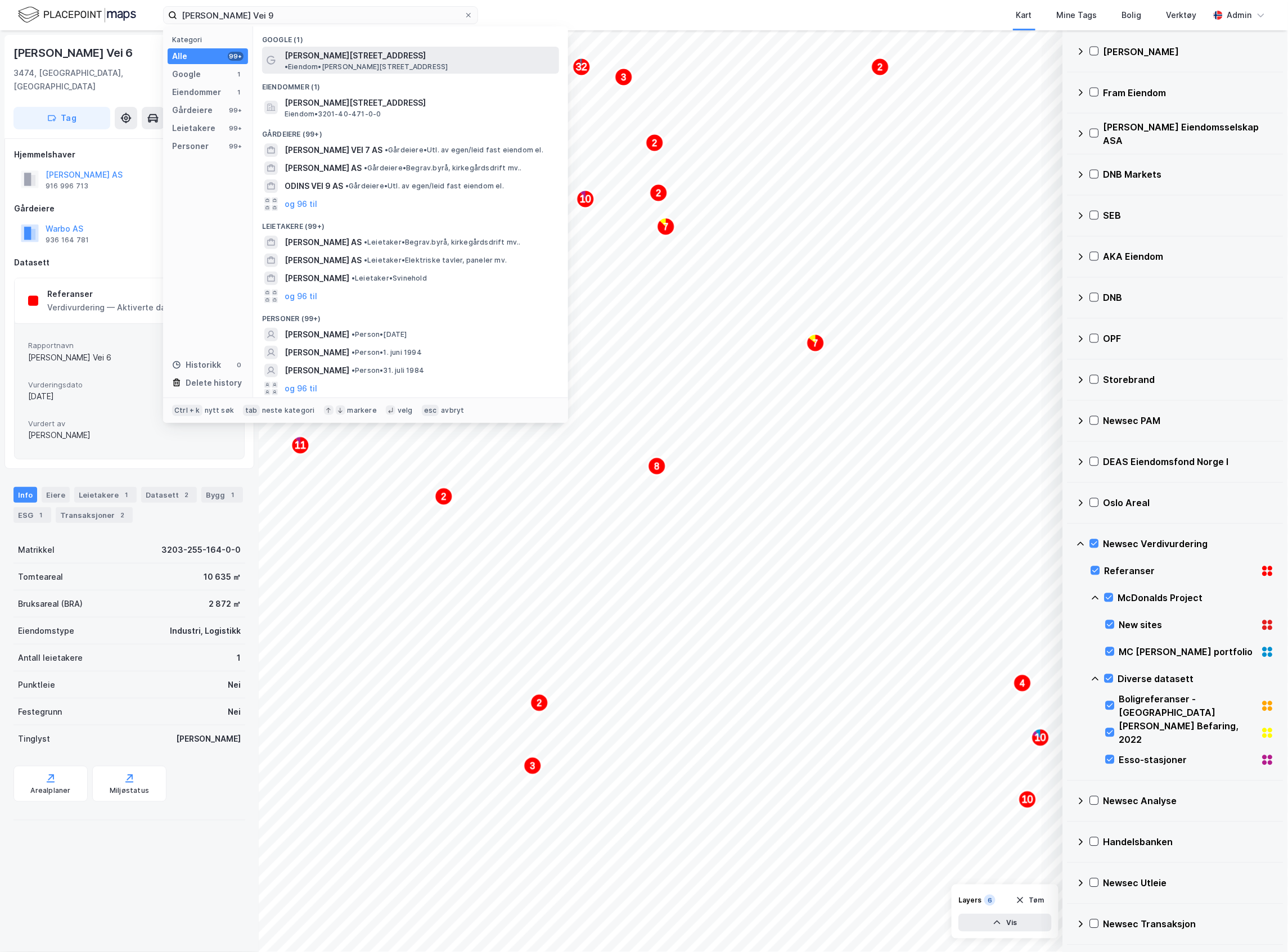
click at [332, 53] on span "Philip Pedersens vei 9" at bounding box center [355, 55] width 141 height 14
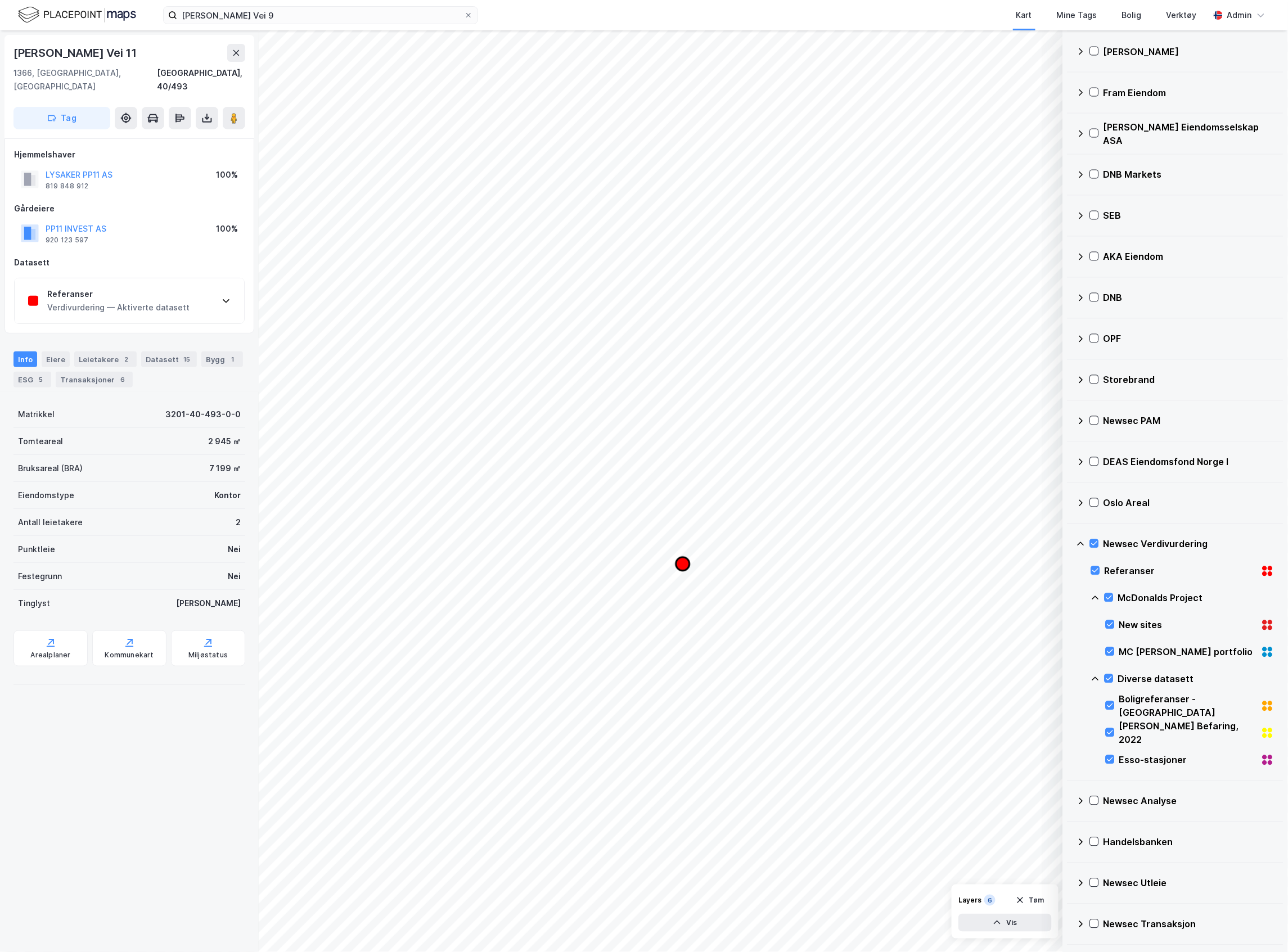
click at [682, 568] on icon "Map marker" at bounding box center [682, 564] width 14 height 14
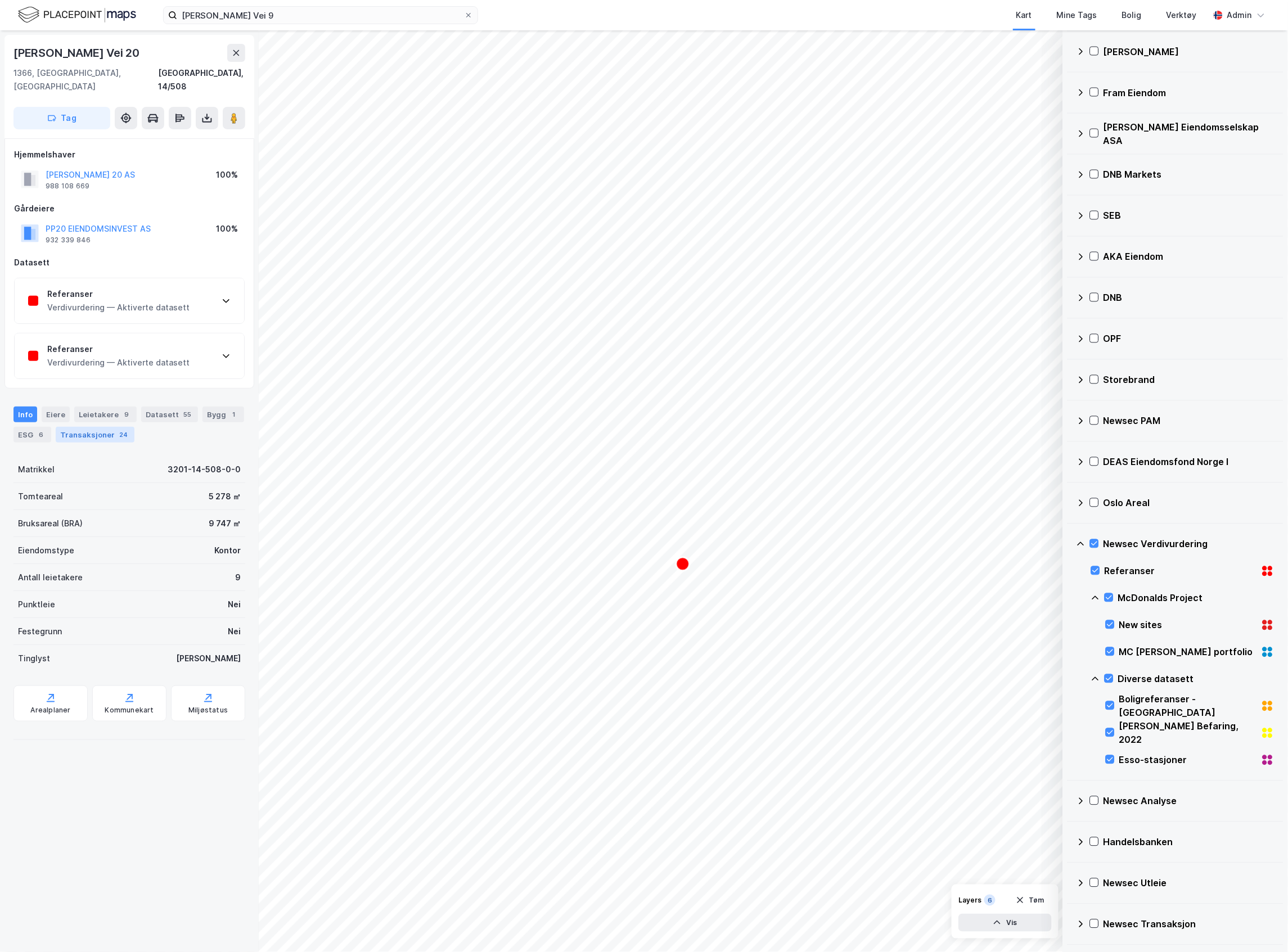
click at [135, 427] on div "Transaksjoner 24" at bounding box center [95, 435] width 78 height 16
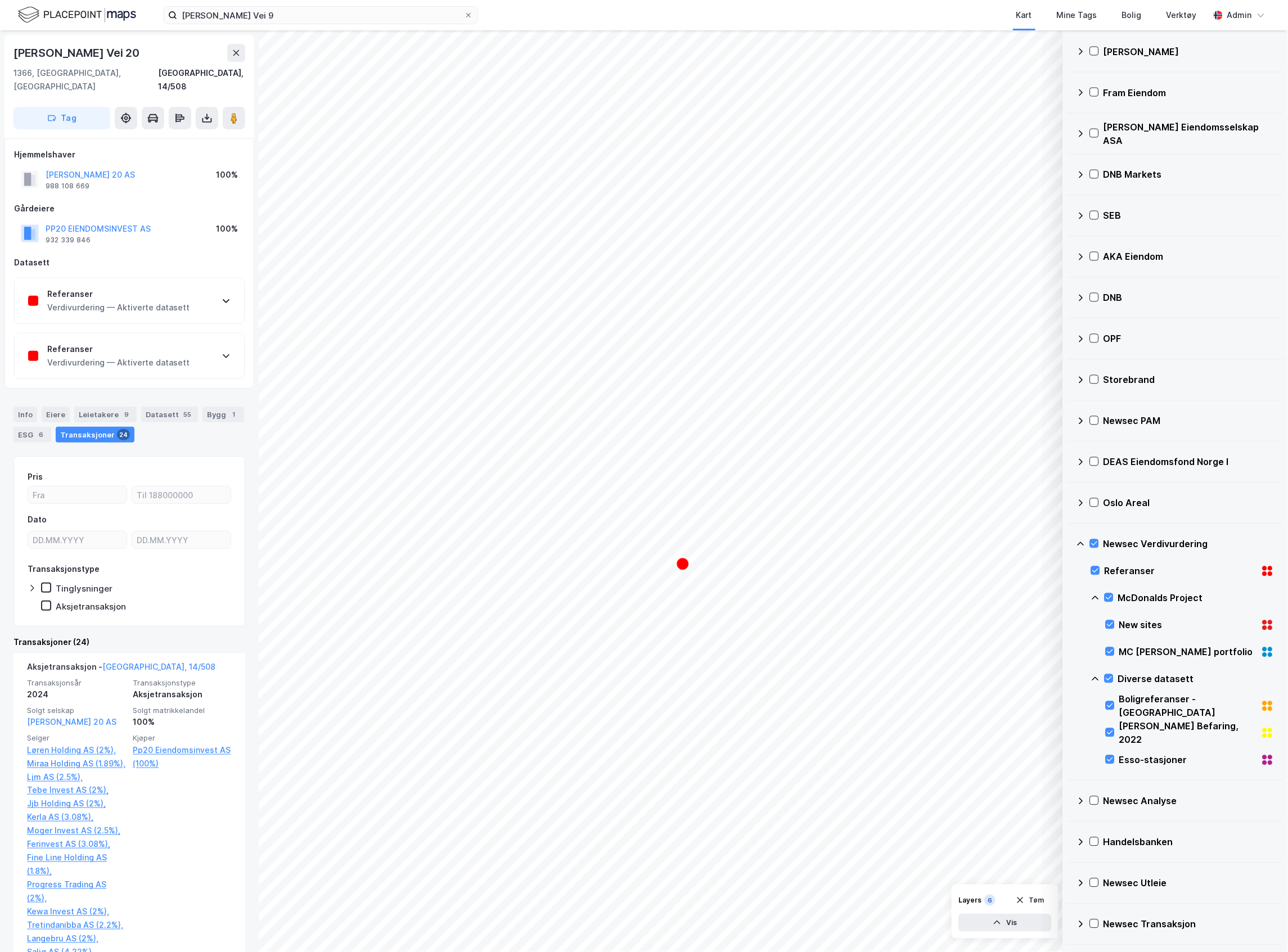
click at [143, 333] on div "Referanser Verdivurdering — Aktiverte datasett" at bounding box center [129, 355] width 230 height 45
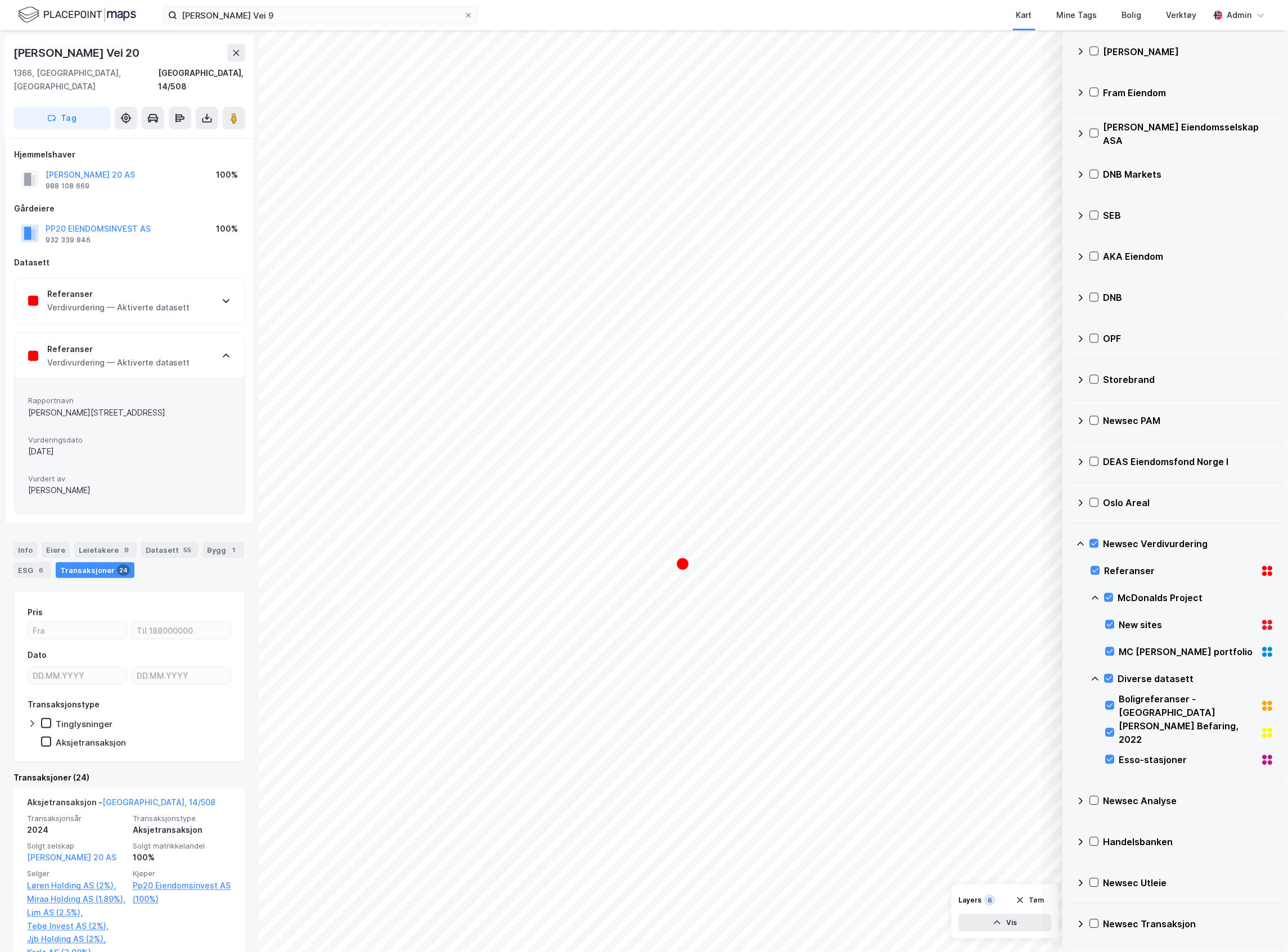
click at [171, 301] on div "Verdivurdering — Aktiverte datasett" at bounding box center [119, 307] width 143 height 14
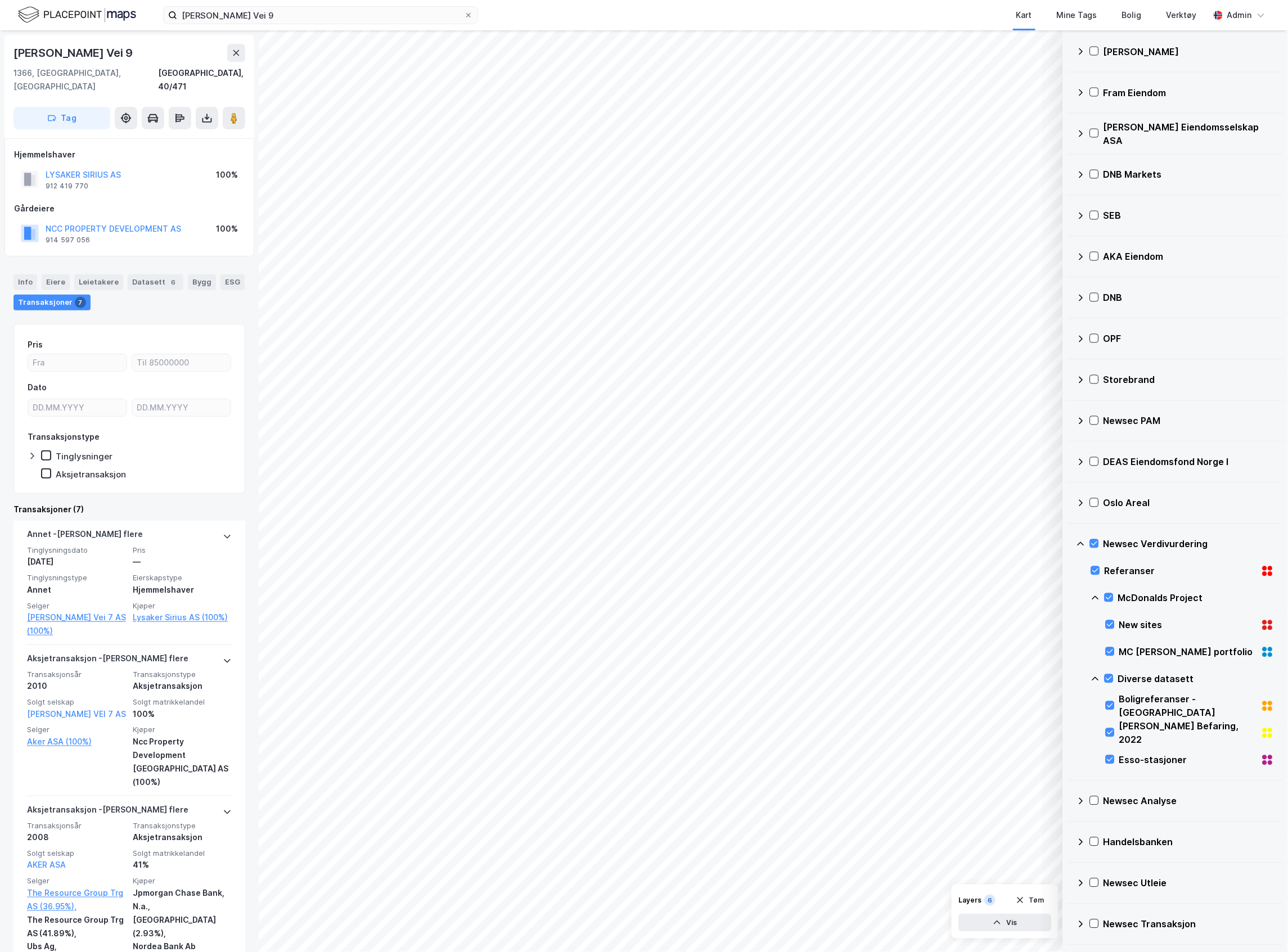
click at [248, 675] on div "© Mapbox © OpenStreetMap Improve this map © Maxar Datasett Visualiser data i ka…" at bounding box center [644, 491] width 1288 height 922
click at [25, 275] on div "Info" at bounding box center [25, 283] width 23 height 16
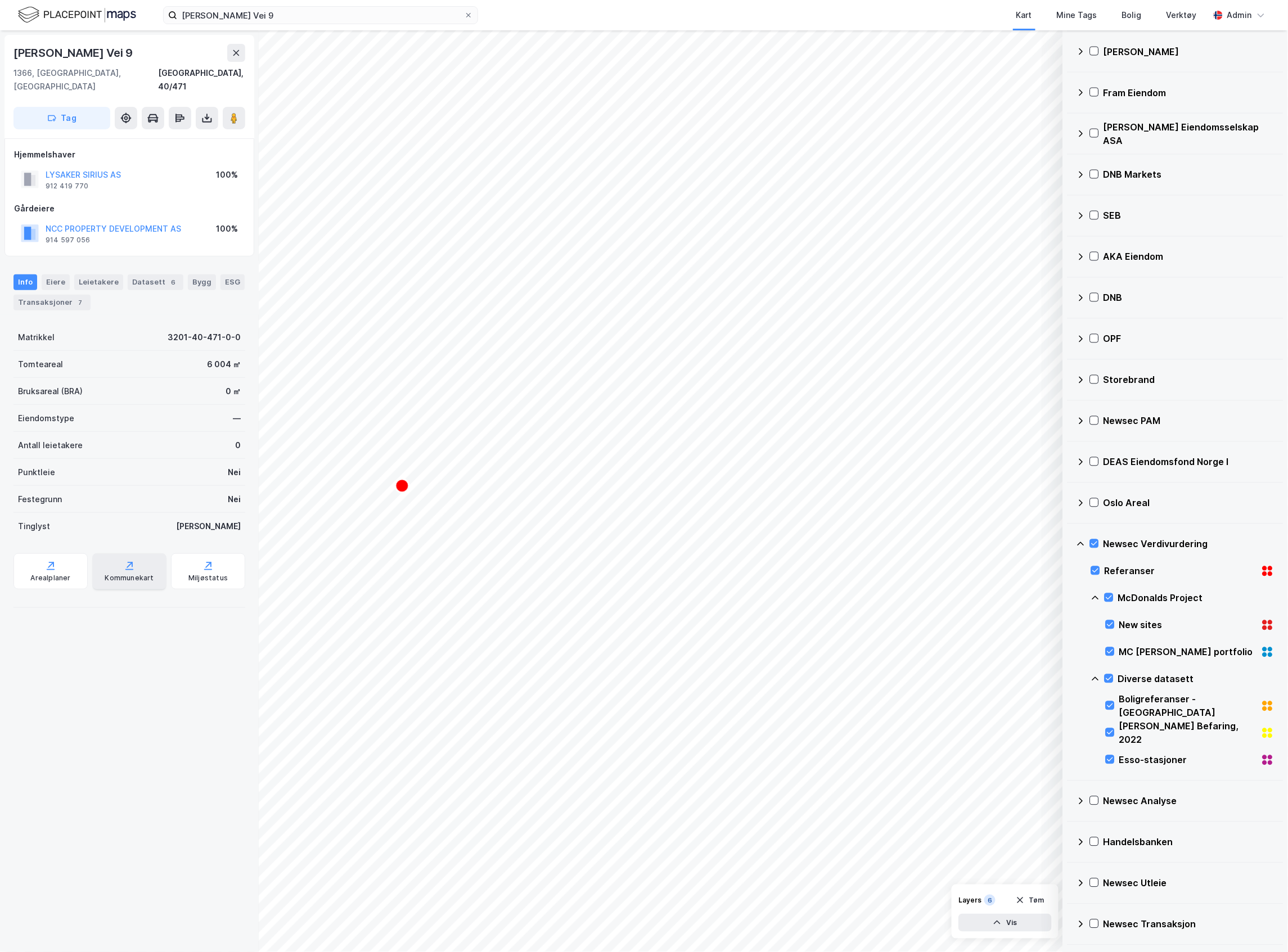
click at [123, 560] on icon at bounding box center [129, 565] width 11 height 11
click at [265, 12] on input "Philip Pedersens Vei 9" at bounding box center [320, 14] width 287 height 17
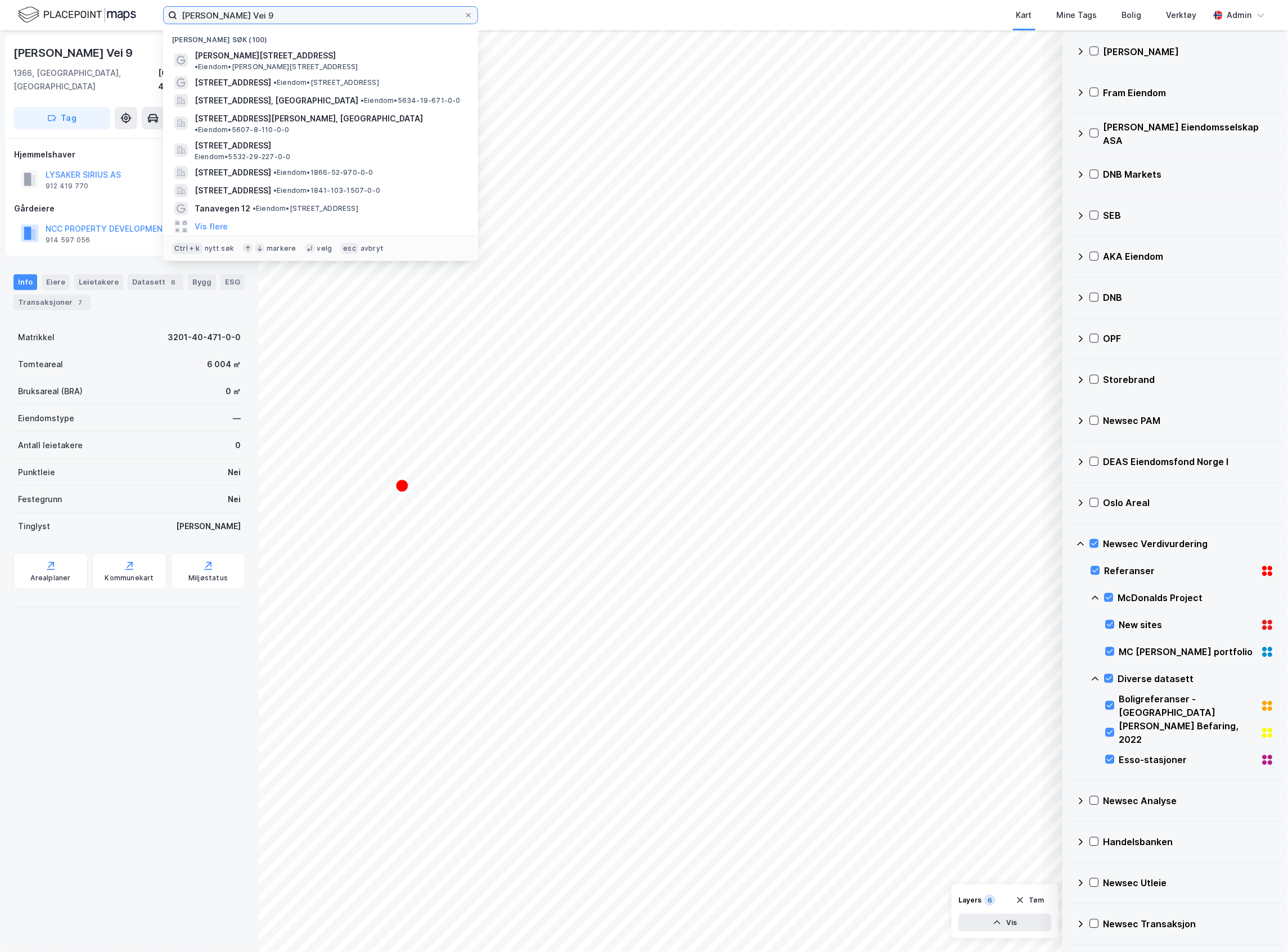
drag, startPoint x: 280, startPoint y: 16, endPoint x: -17, endPoint y: -2, distance: 297.5
click at [0, 0] on html "Philip Pedersens Vei 9 Nylige søk (100) Philip Pedersens vei 9 • Eiendom • Phil…" at bounding box center [644, 476] width 1288 height 952
paste input "Laksevågneset 18"
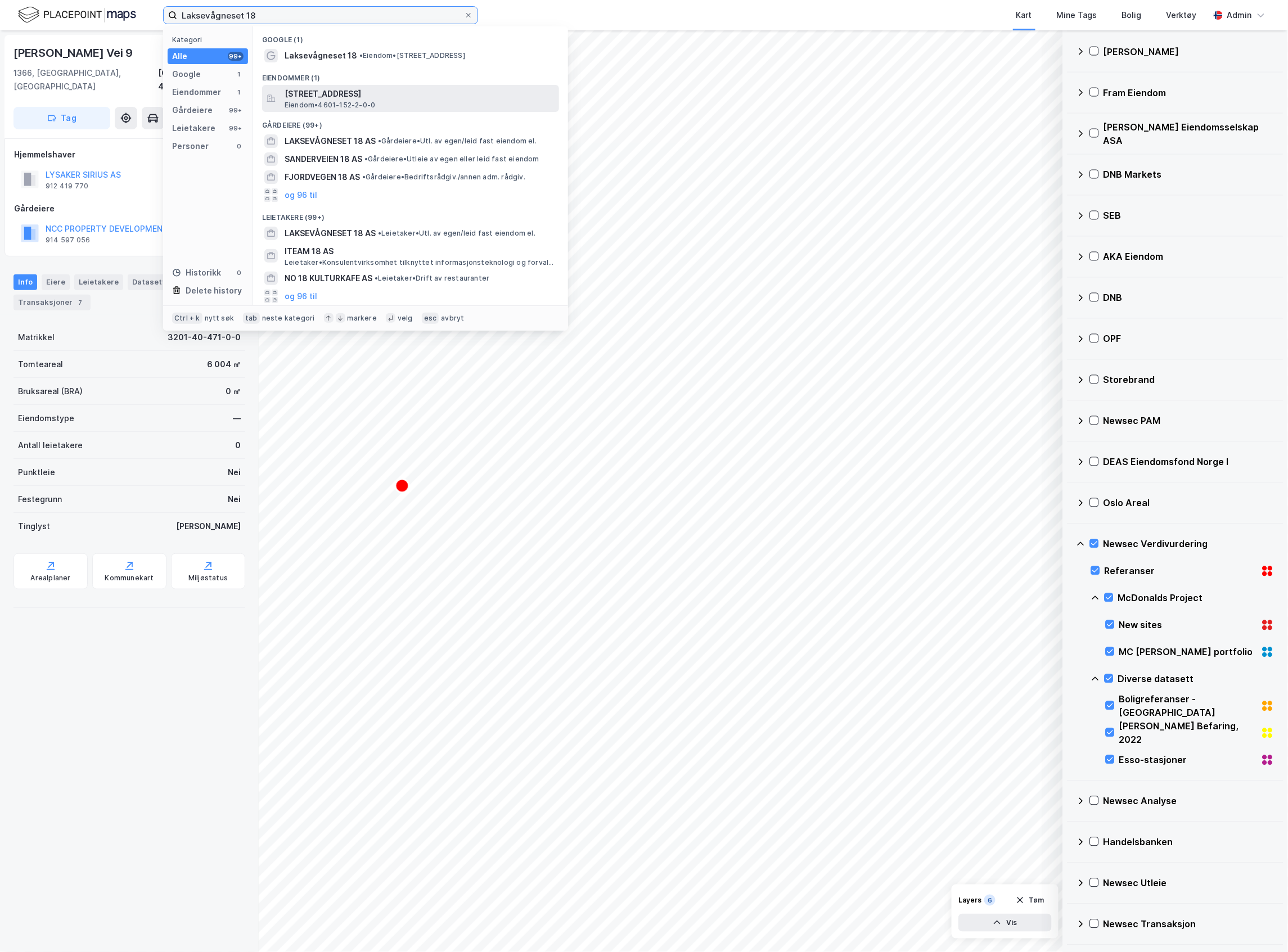
type input "Laksevågneset 18"
click at [334, 92] on span "Laksevågneset 18, 5160, LAKSEVÅG, BERGEN" at bounding box center [419, 94] width 270 height 14
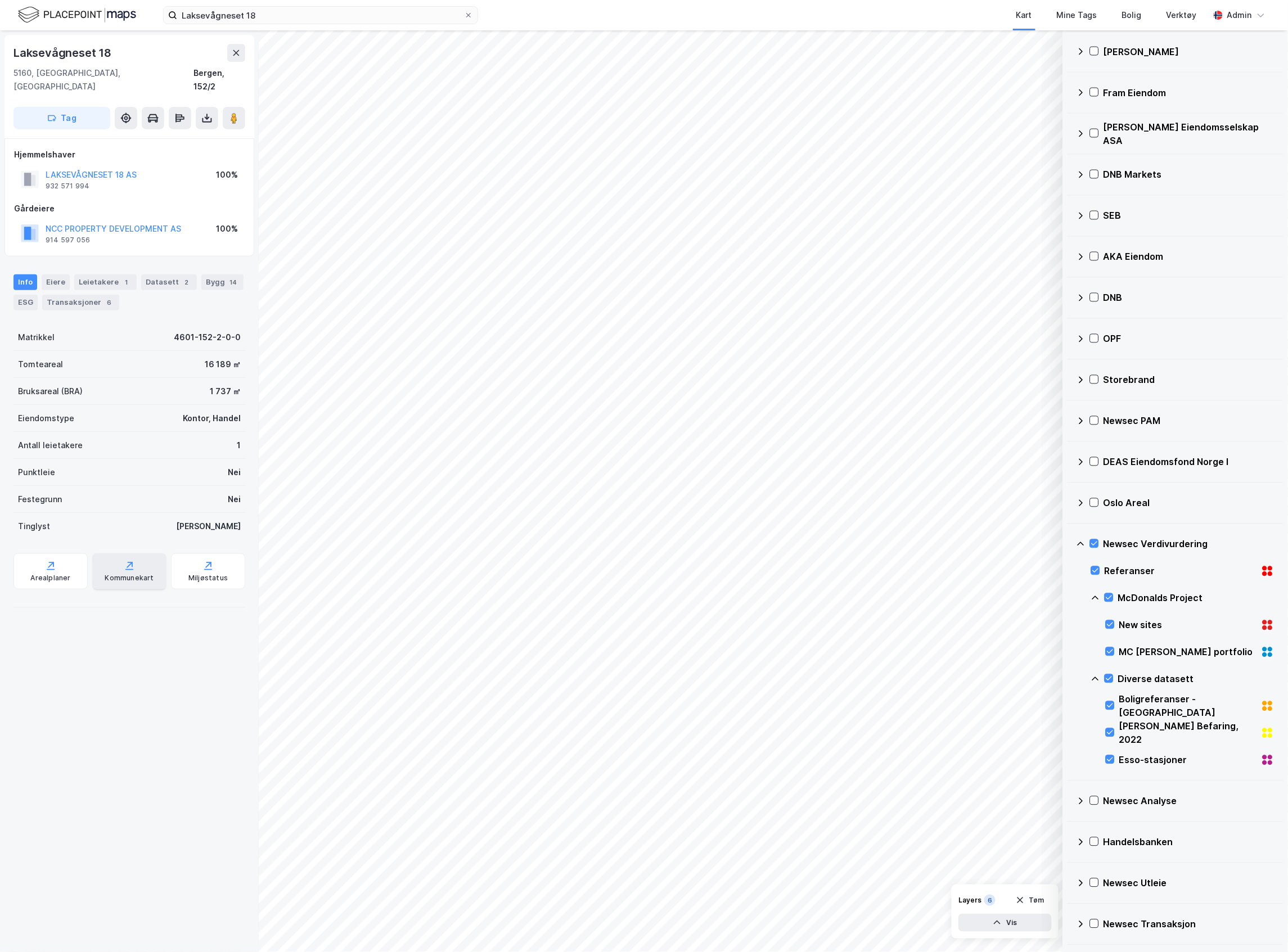
click at [107, 558] on div "Kommunekart" at bounding box center [129, 571] width 74 height 36
